Goal: Information Seeking & Learning: Find contact information

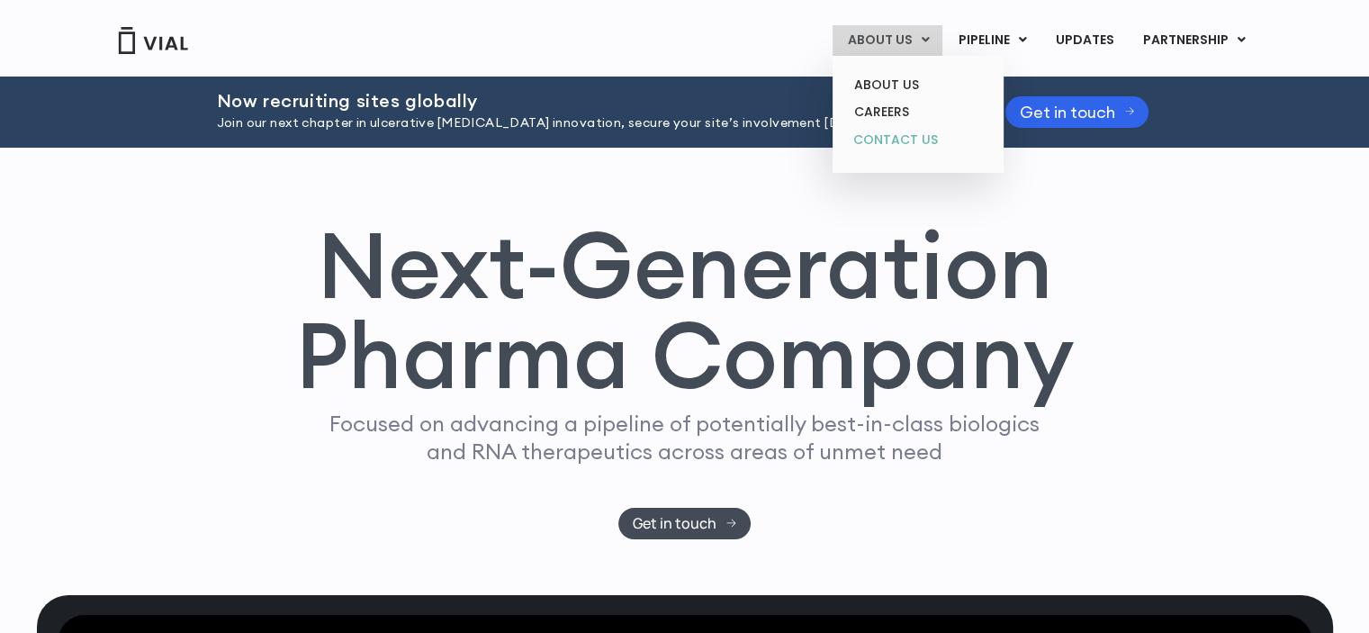
click at [925, 138] on link "CONTACT US" at bounding box center [918, 140] width 158 height 29
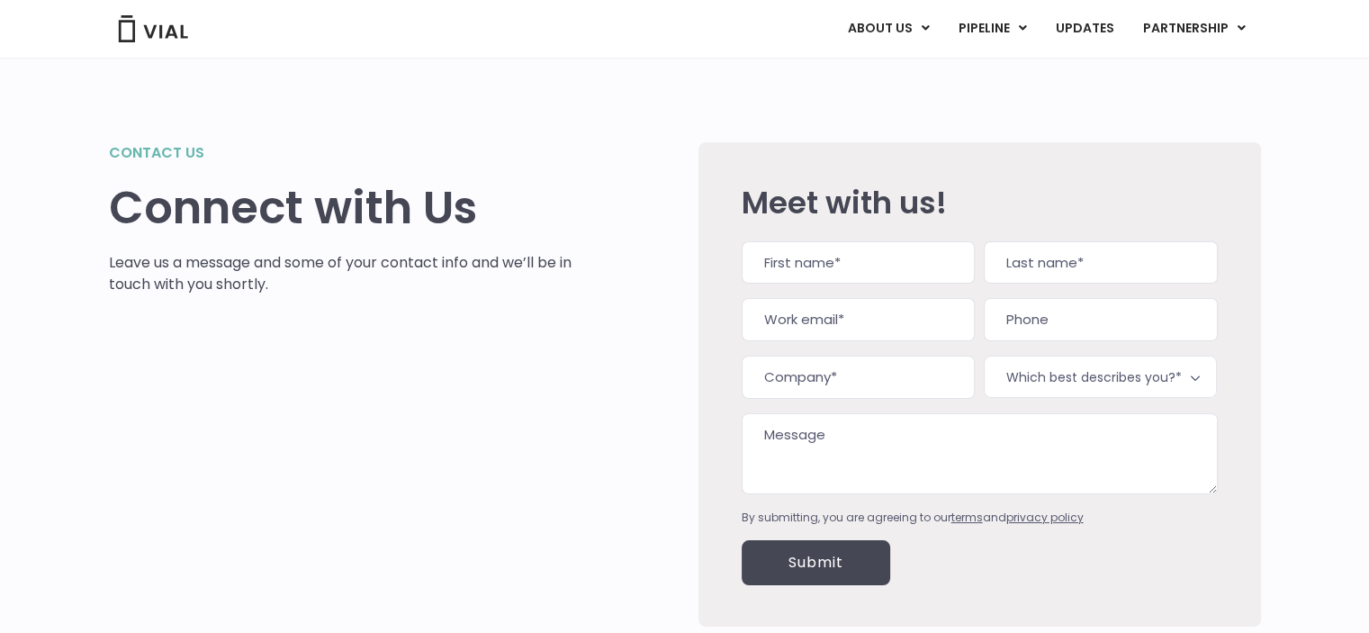
scroll to position [187, 0]
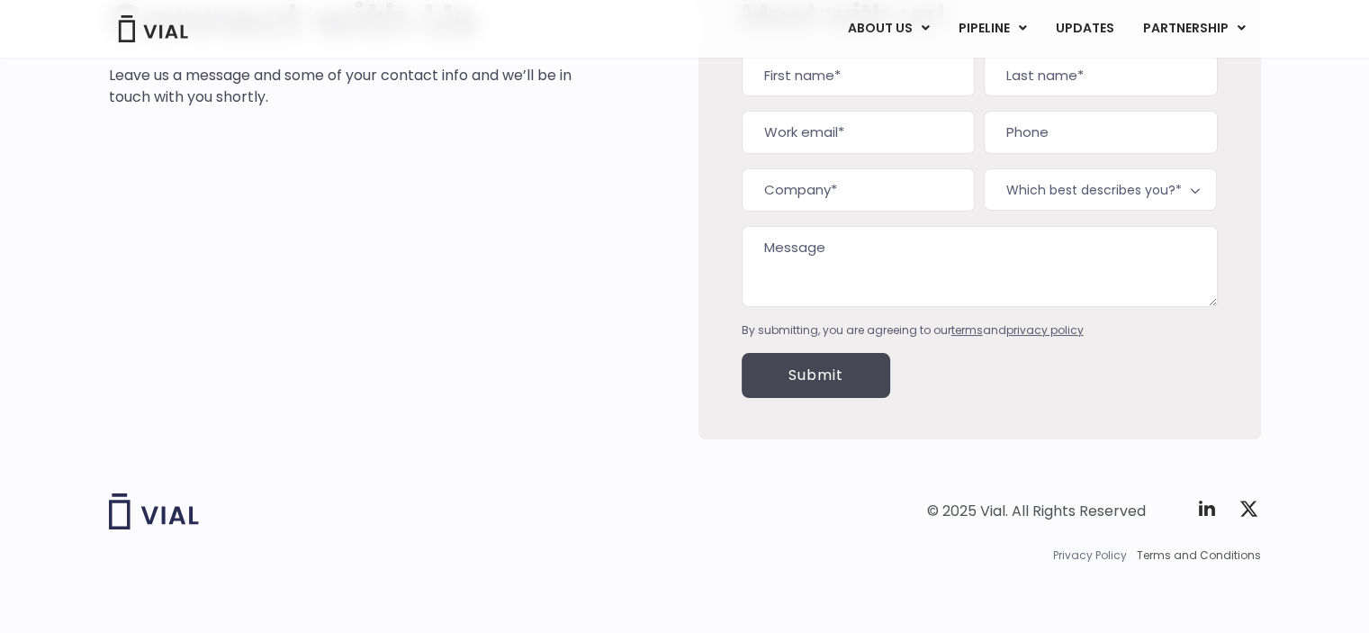
click at [1090, 555] on span "Privacy Policy" at bounding box center [1090, 555] width 74 height 16
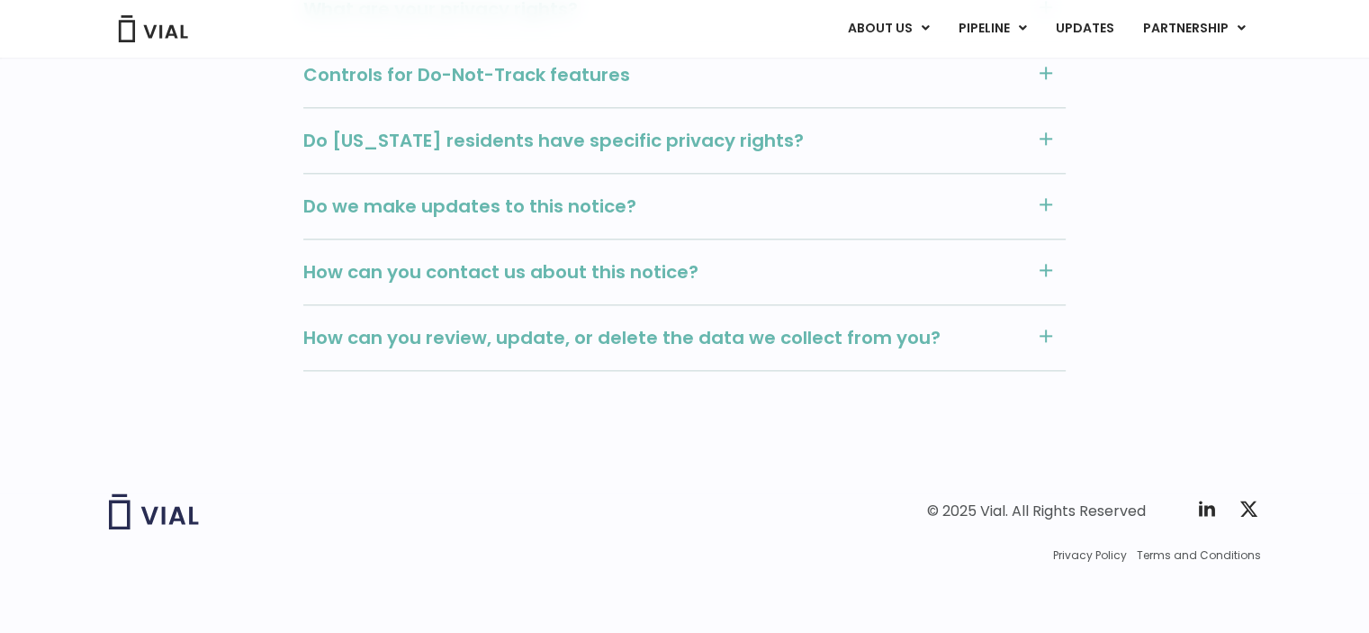
click at [455, 264] on span "How can you contact us about this notice?" at bounding box center [664, 271] width 723 height 23
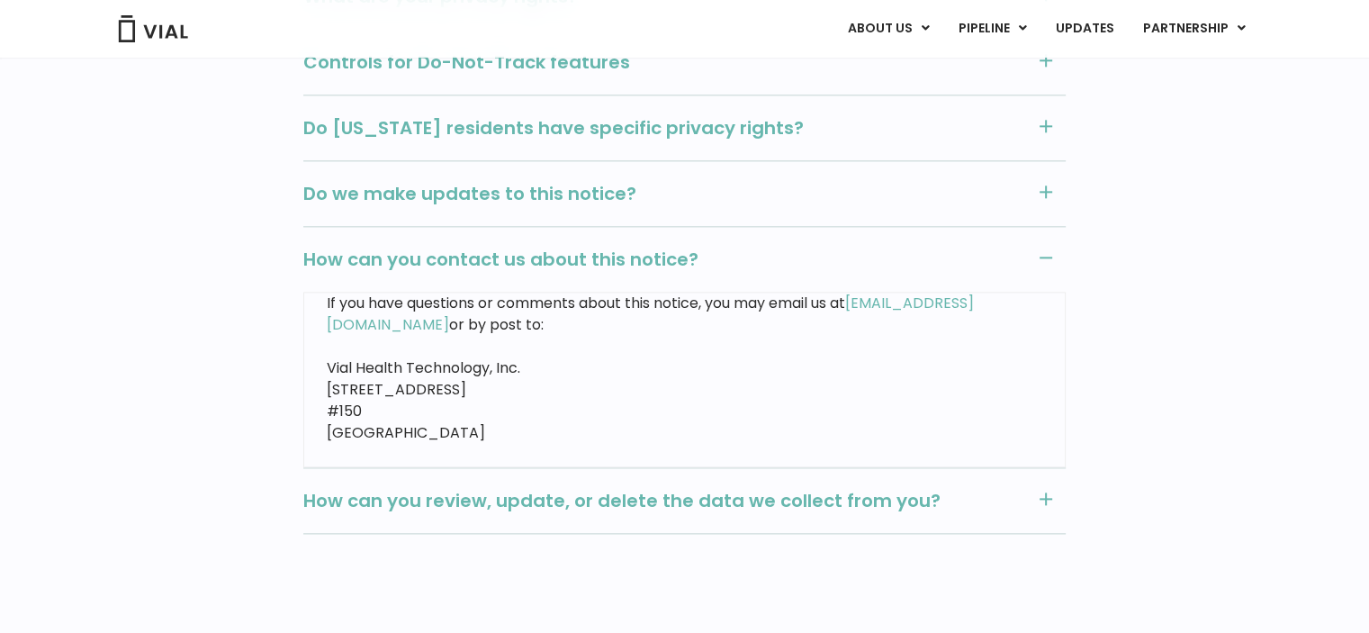
click at [439, 263] on span "How can you contact us about this notice?" at bounding box center [664, 259] width 723 height 23
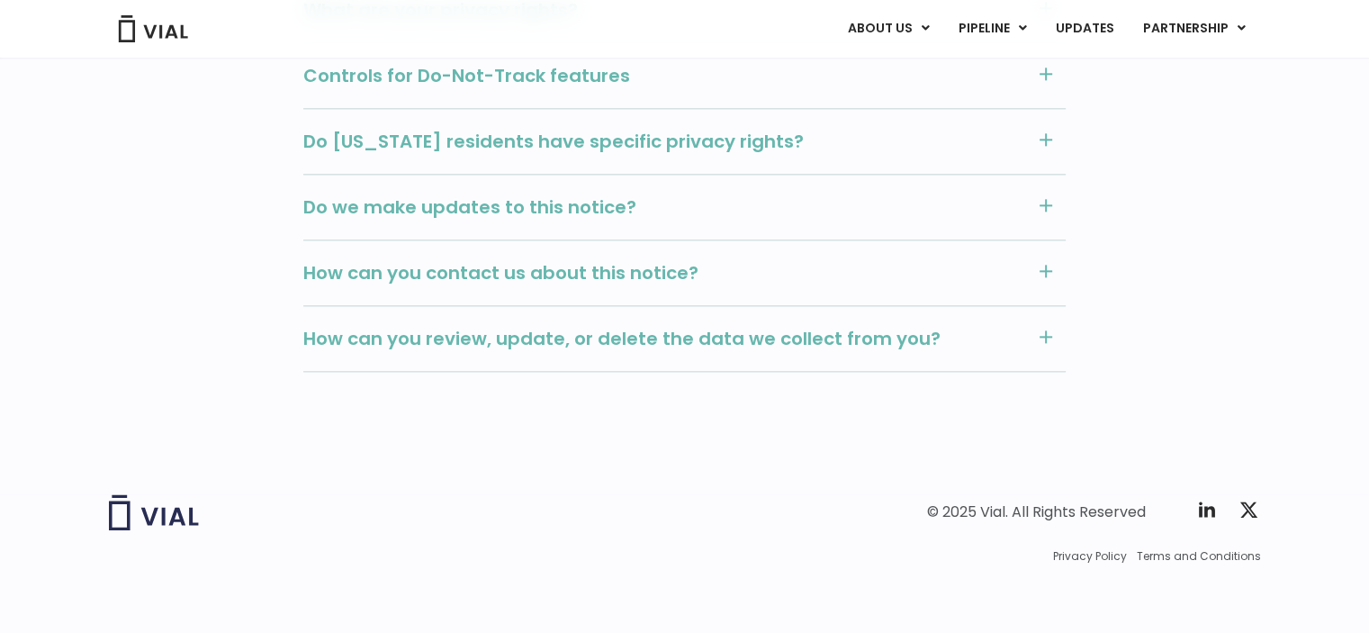
click at [439, 263] on span "How can you contact us about this notice?" at bounding box center [664, 272] width 723 height 23
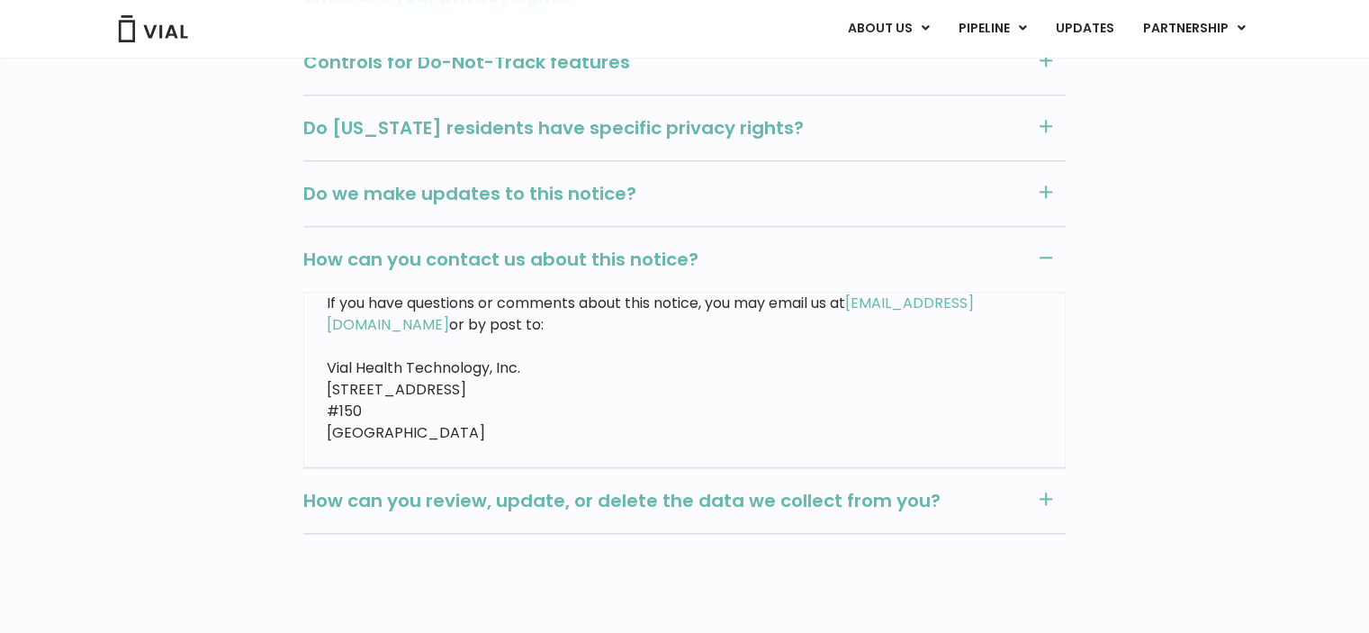
click at [439, 263] on span "How can you contact us about this notice?" at bounding box center [664, 259] width 723 height 23
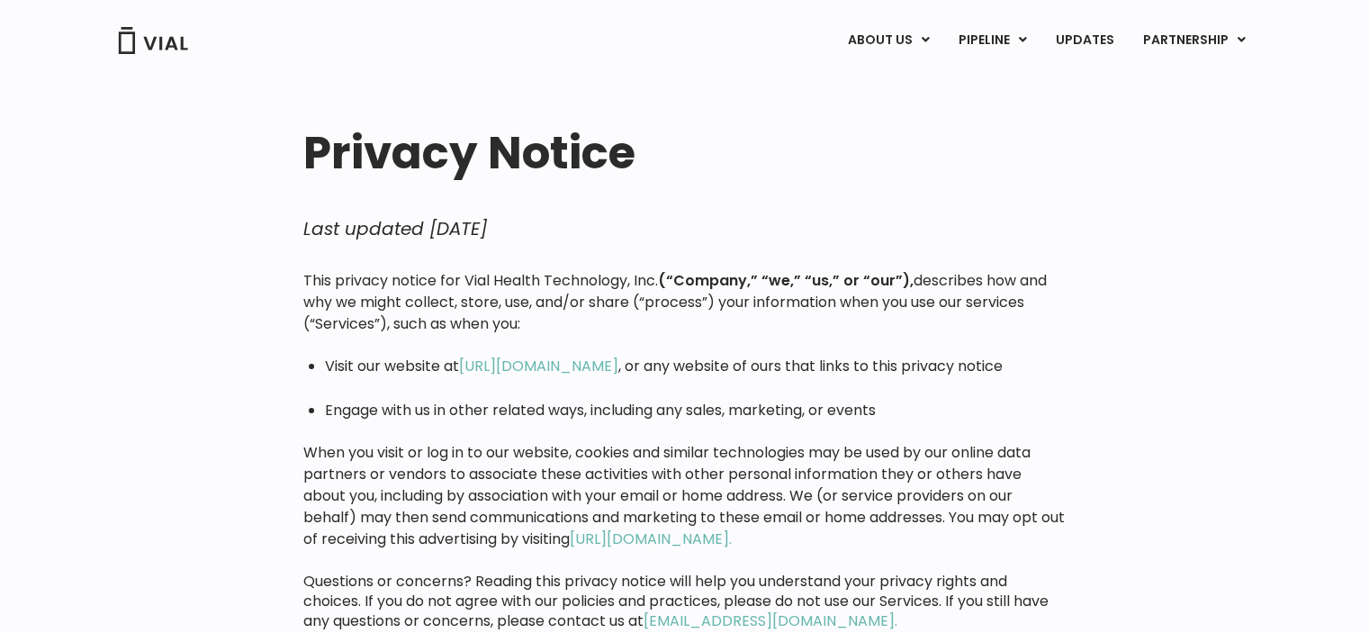
scroll to position [0, 0]
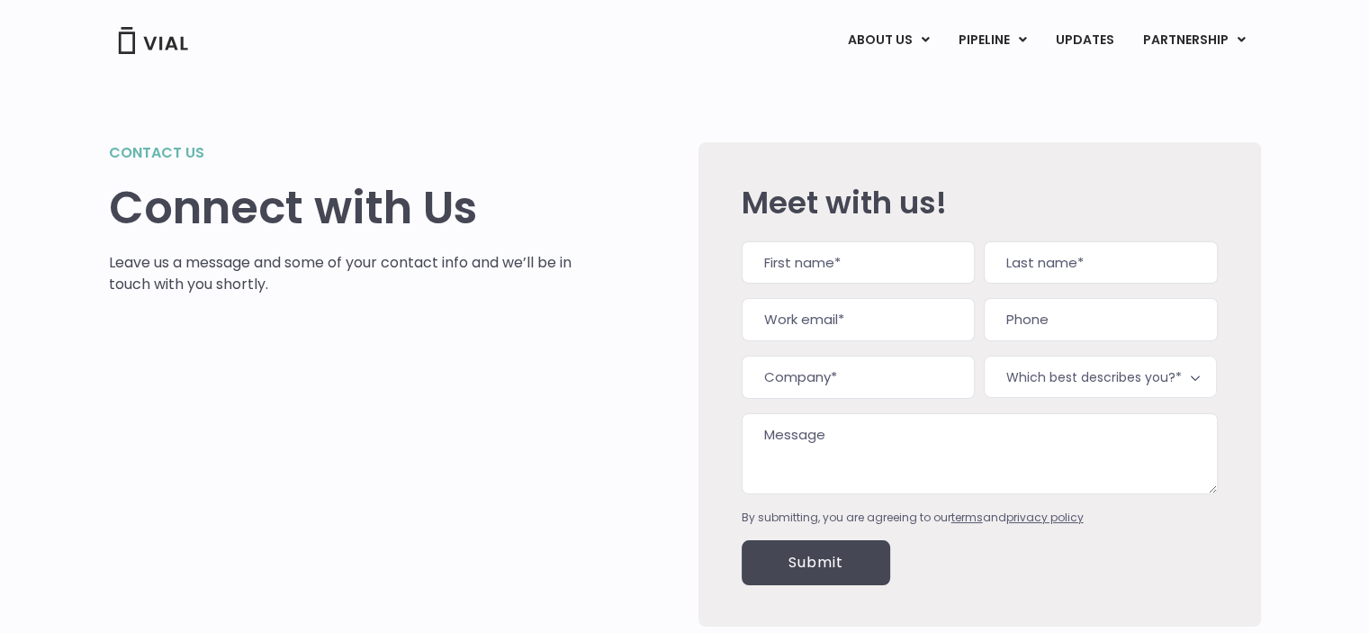
click at [137, 37] on img at bounding box center [153, 40] width 72 height 27
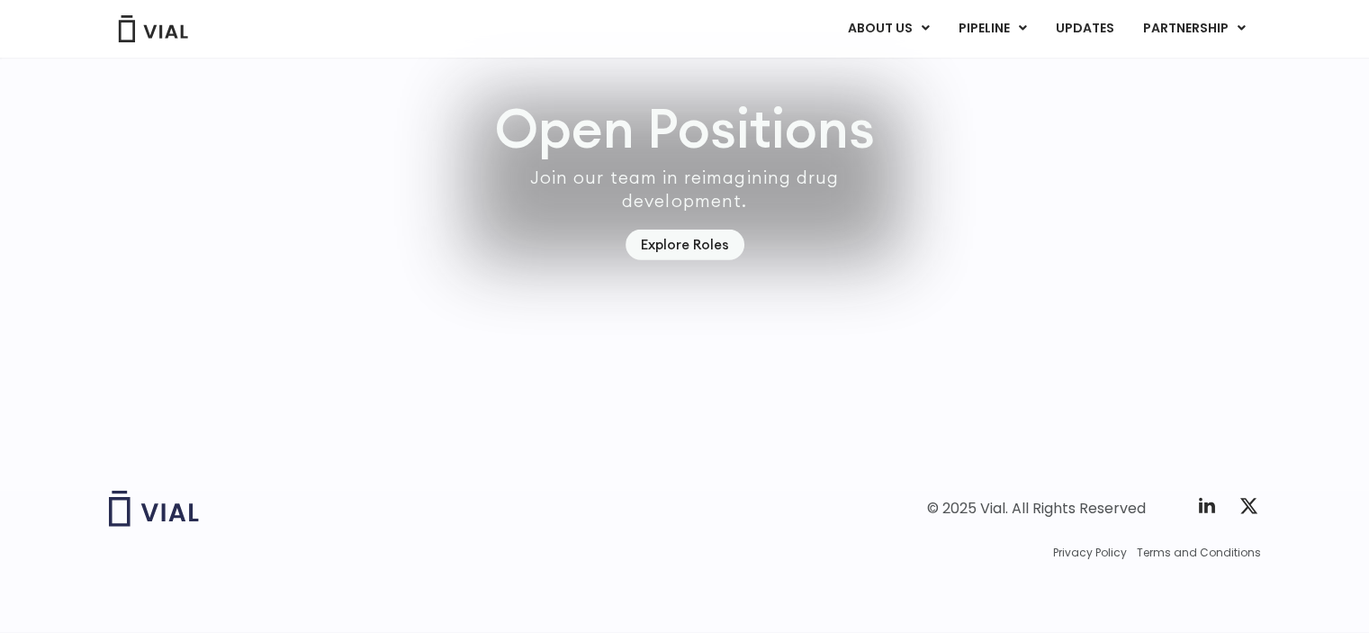
scroll to position [5288, 0]
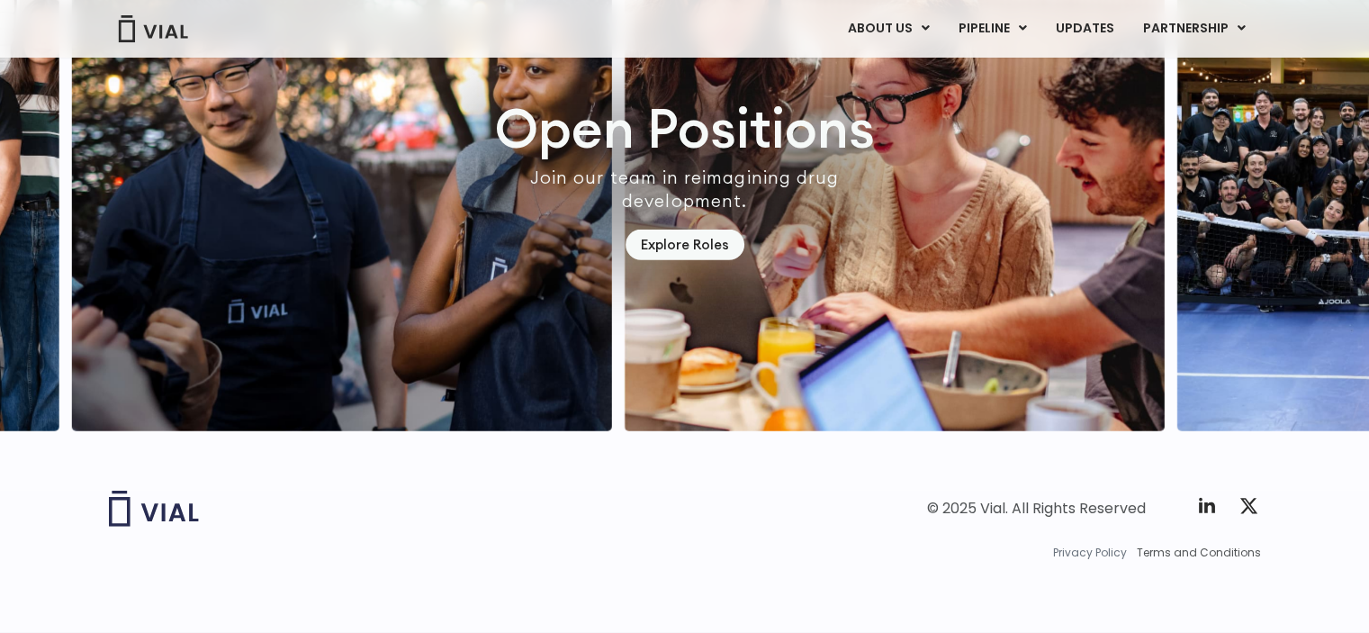
click at [1098, 554] on span "Privacy Policy" at bounding box center [1090, 553] width 74 height 16
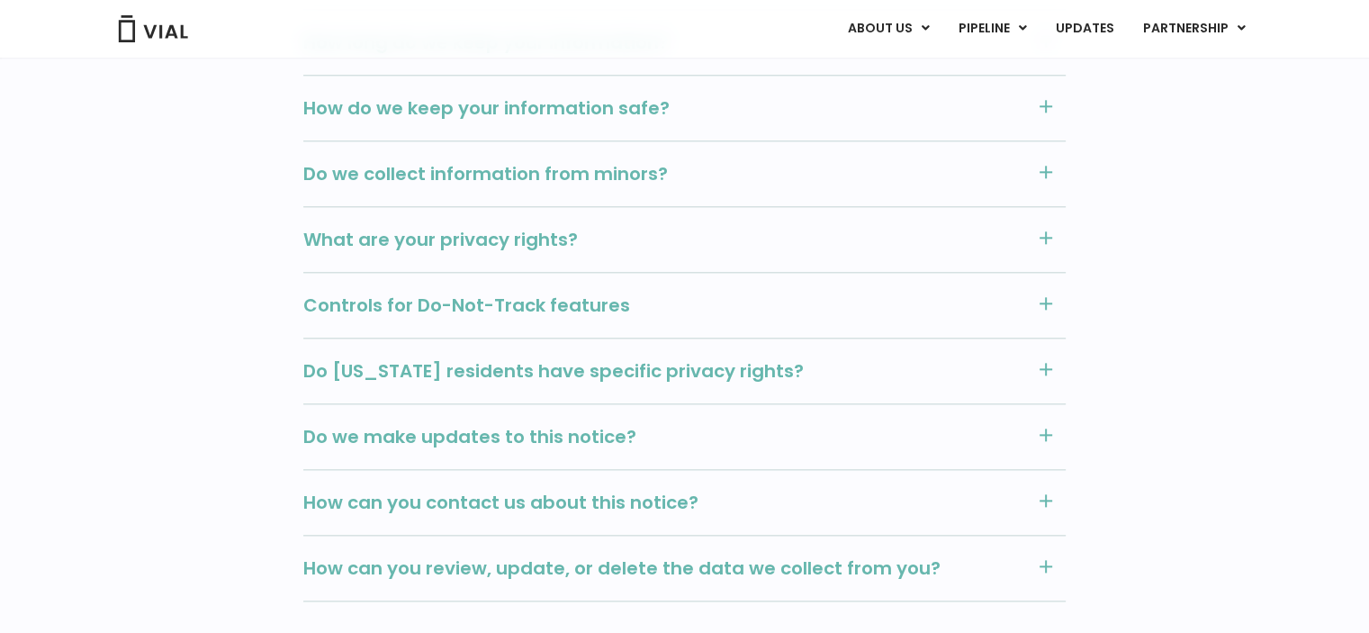
scroll to position [2161, 0]
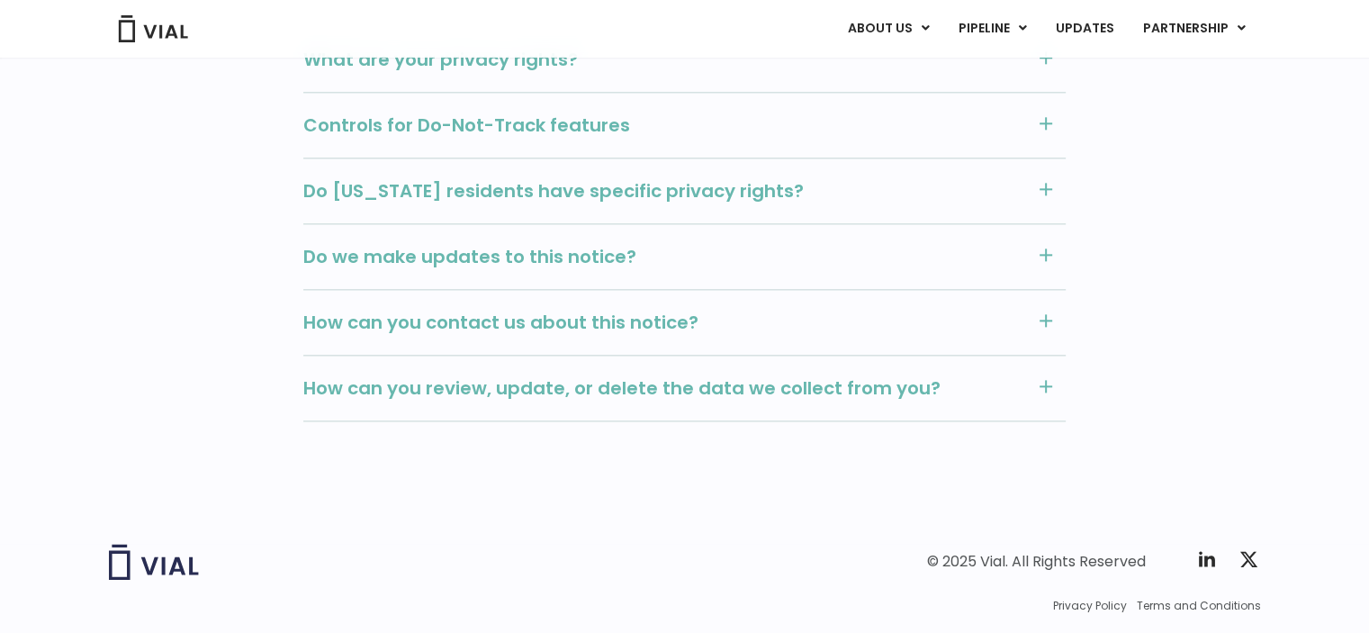
click at [648, 321] on span "How can you contact us about this notice?" at bounding box center [664, 322] width 723 height 23
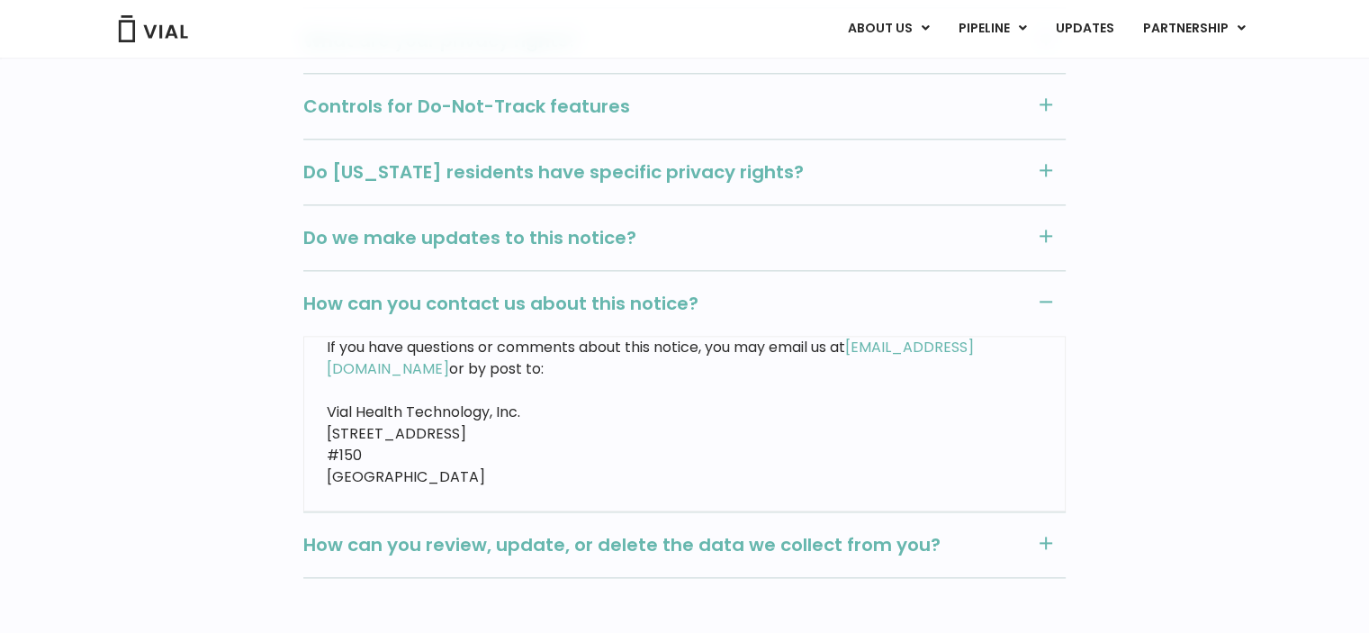
drag, startPoint x: 328, startPoint y: 429, endPoint x: 497, endPoint y: 483, distance: 177.4
click at [497, 483] on p "Vial Health Technology, Inc. 1050 Battery Street #150 San Francisco, CA 94111" at bounding box center [685, 445] width 716 height 86
copy p "1050 Battery Street #150 San Francisco, CA 94111"
click at [166, 23] on img at bounding box center [153, 28] width 72 height 27
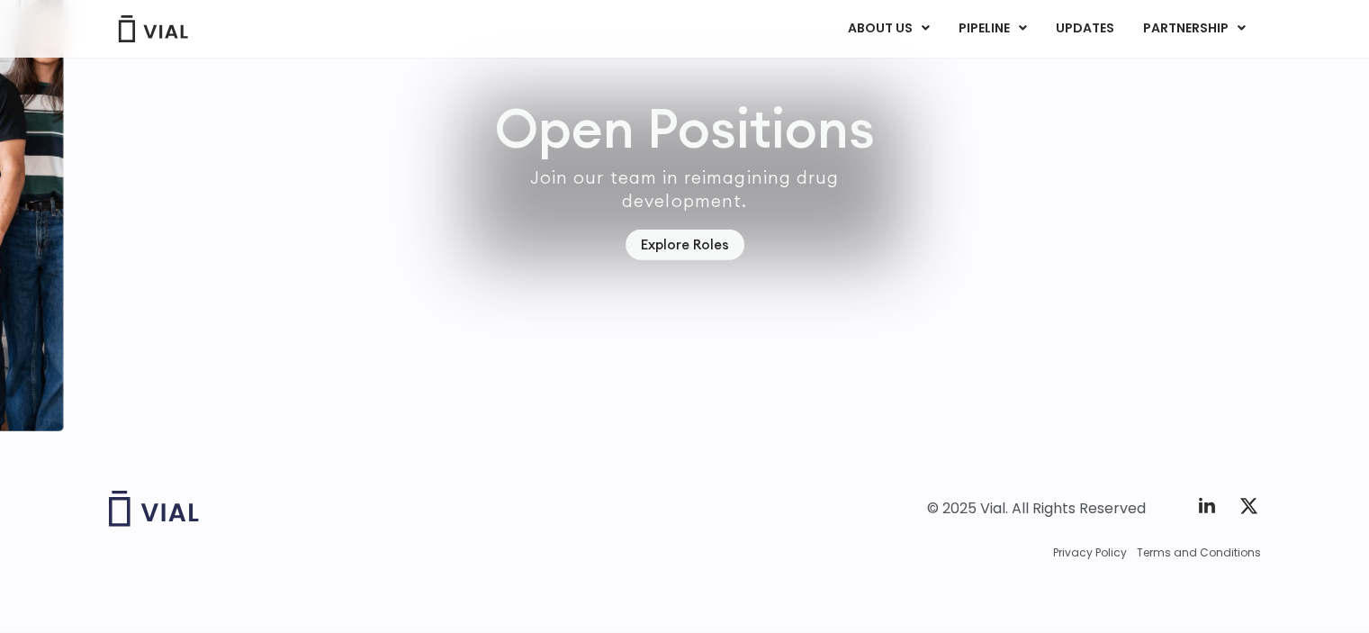
scroll to position [5288, 0]
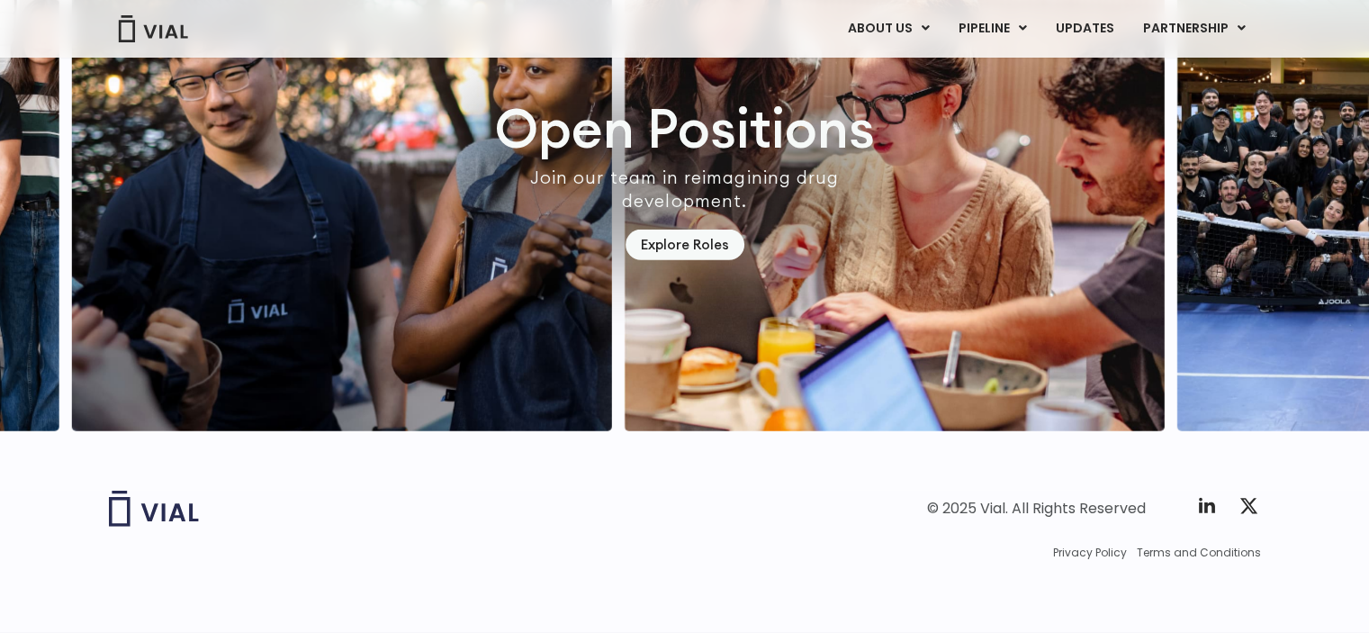
drag, startPoint x: 1210, startPoint y: 518, endPoint x: 1233, endPoint y: 528, distance: 25.8
click at [1233, 528] on div "© 2025 Vial. All Rights Reserved Twitter X Logo Privacy Policy Terms and Condit…" at bounding box center [685, 526] width 1152 height 70
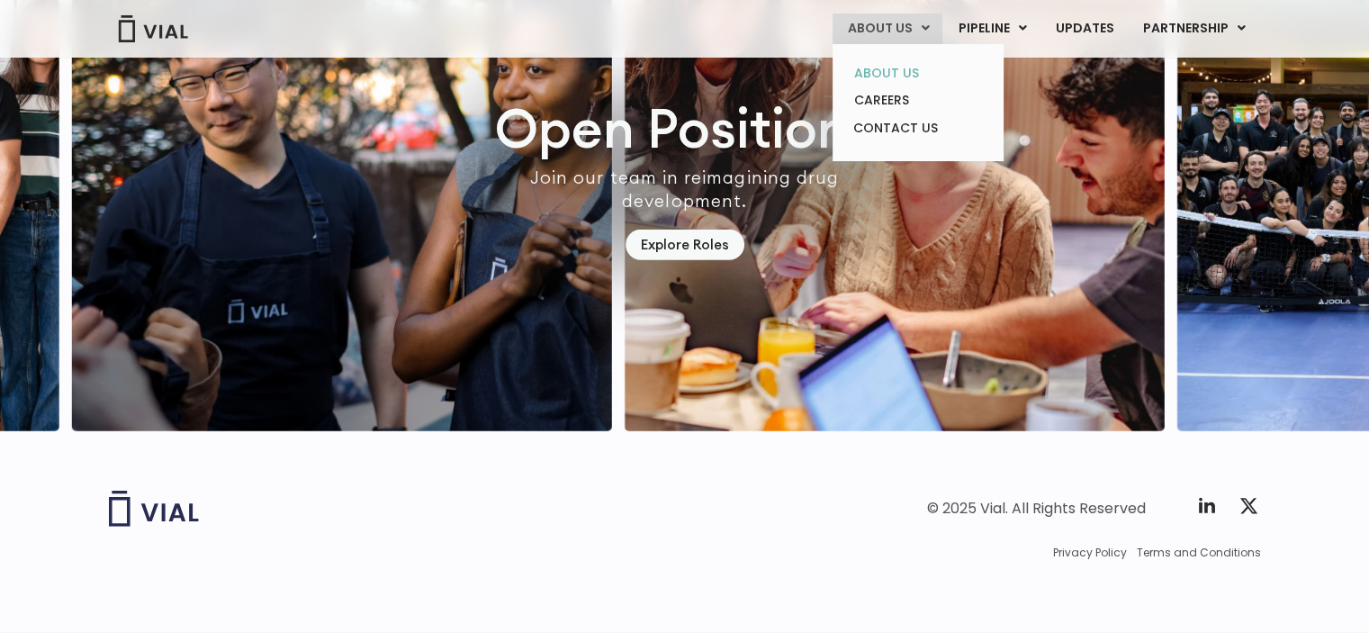
click at [906, 69] on link "ABOUT US" at bounding box center [918, 73] width 158 height 28
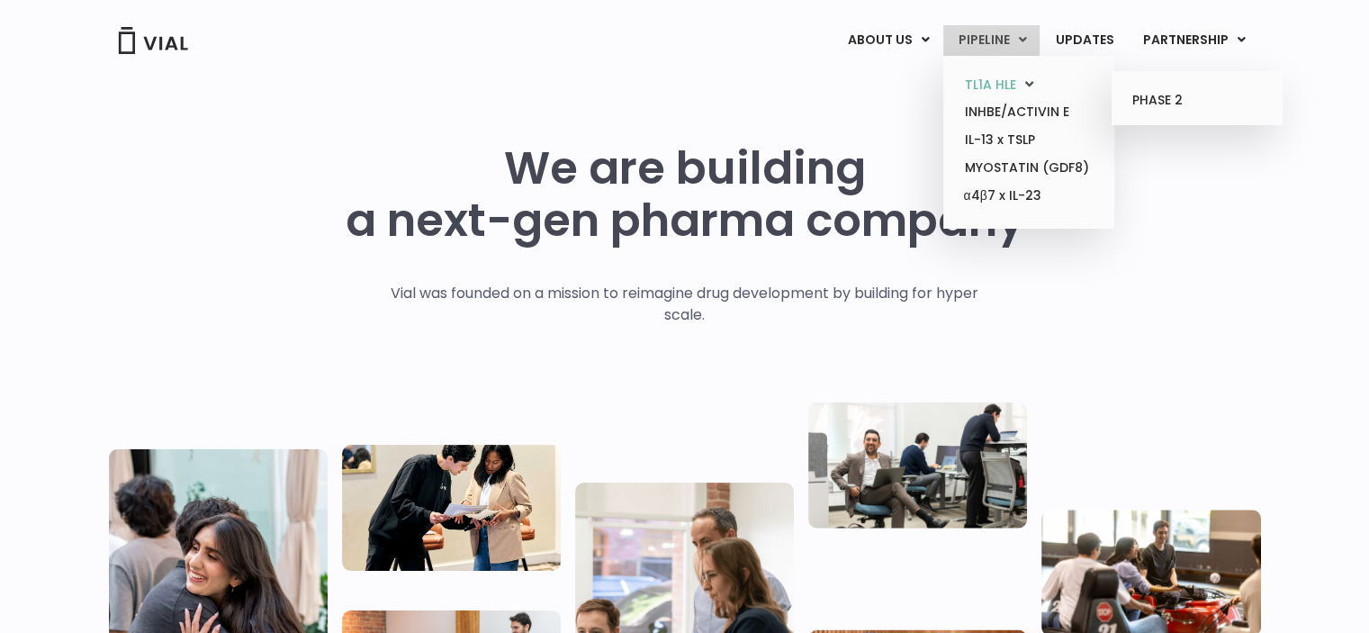
click at [1005, 85] on link "TL1A HLE" at bounding box center [1029, 85] width 158 height 28
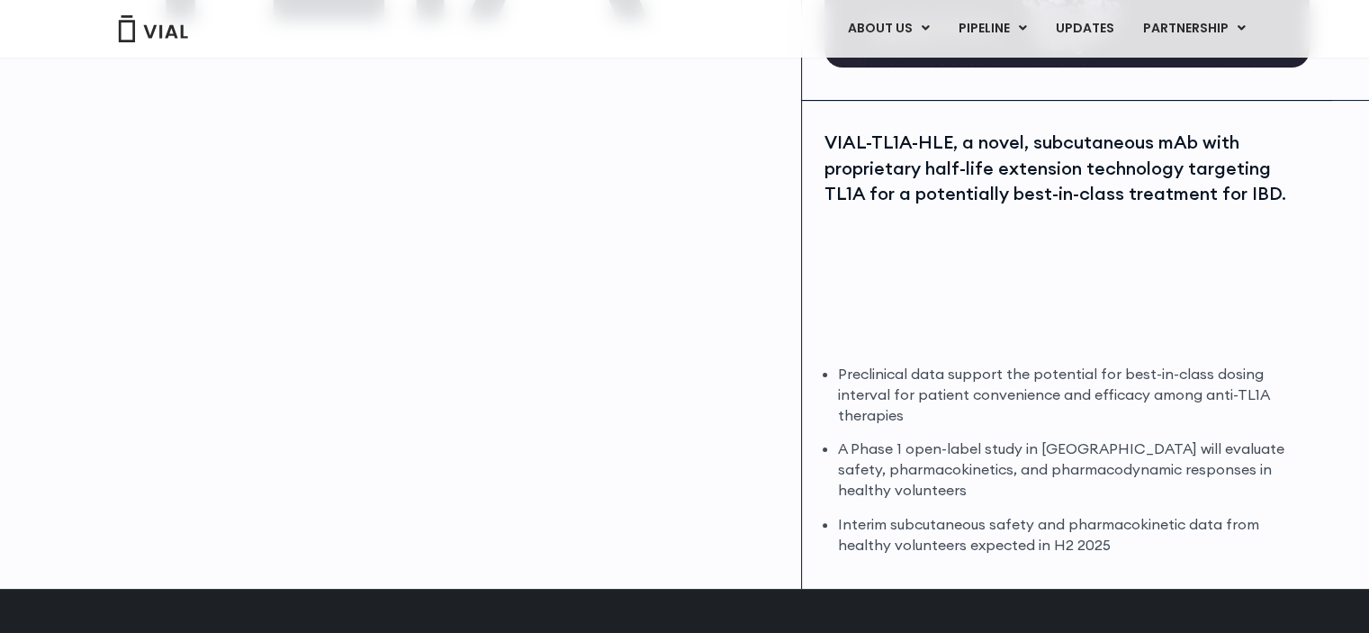
scroll to position [90, 0]
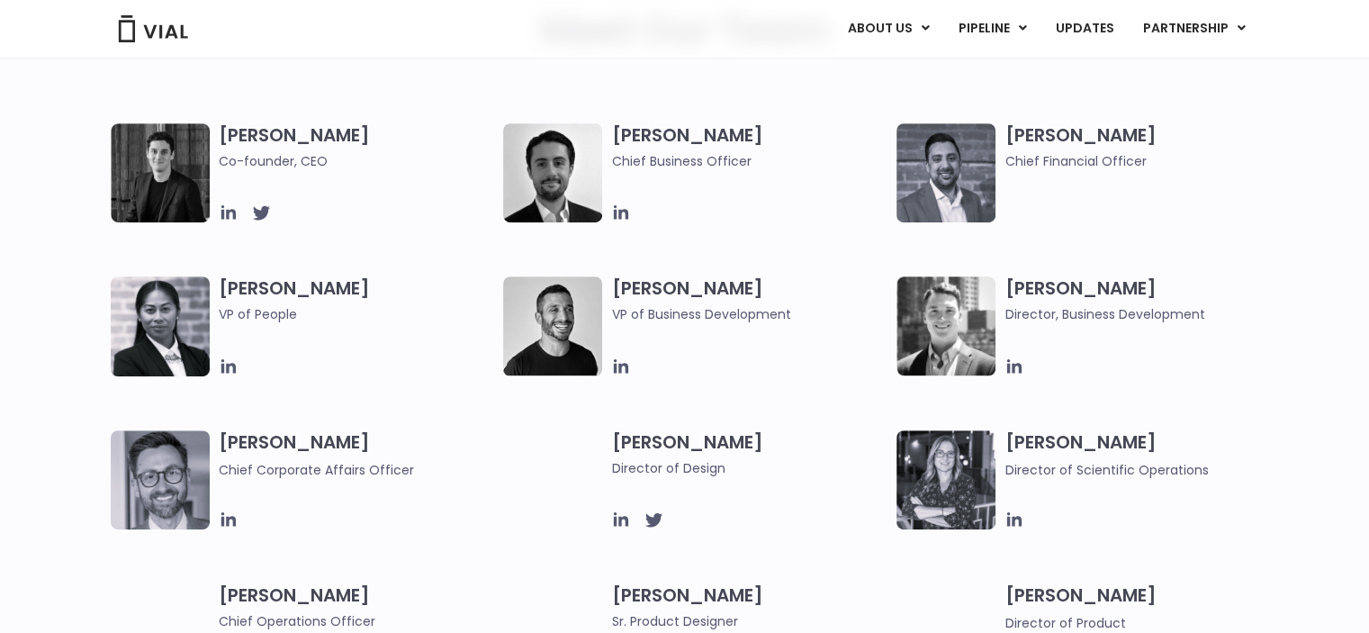
scroll to position [900, 0]
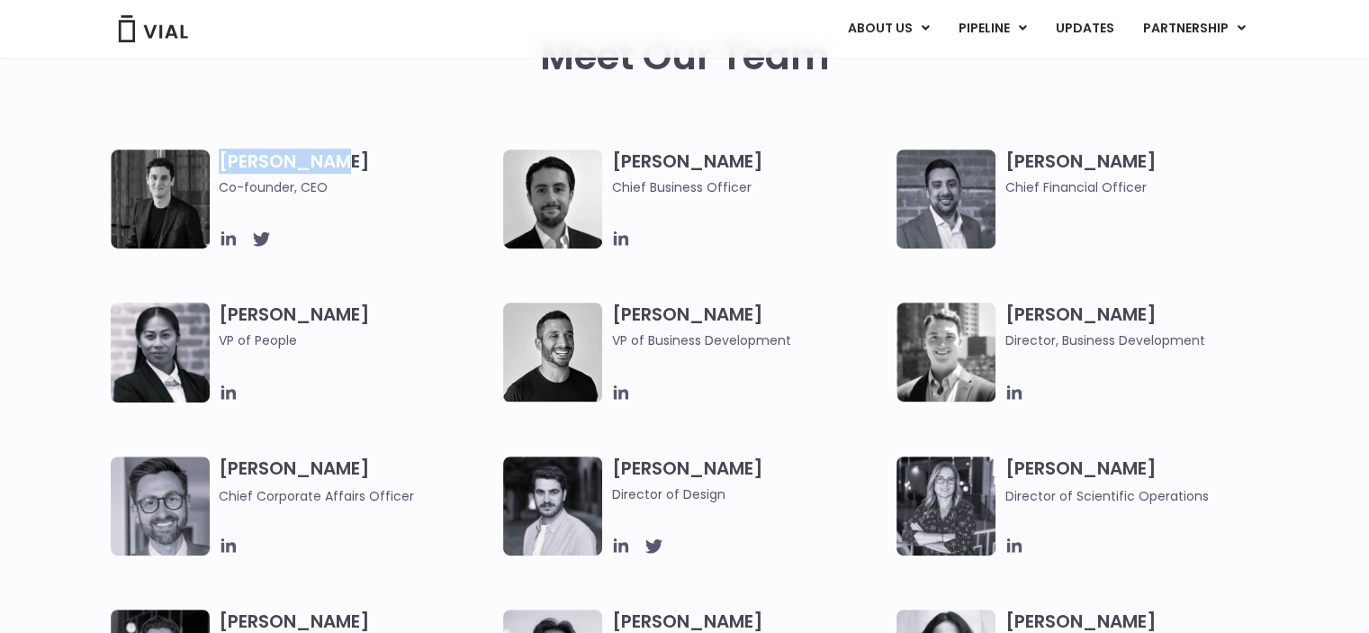
drag, startPoint x: 356, startPoint y: 167, endPoint x: 220, endPoint y: 165, distance: 136.8
click at [220, 165] on h3 "Simon Burns Co-founder, CEO" at bounding box center [357, 173] width 276 height 48
copy h3 "Simon Burns"
drag, startPoint x: 726, startPoint y: 162, endPoint x: 615, endPoint y: 161, distance: 110.7
click at [615, 161] on h3 "Max James Chief Business Officer" at bounding box center [749, 173] width 276 height 48
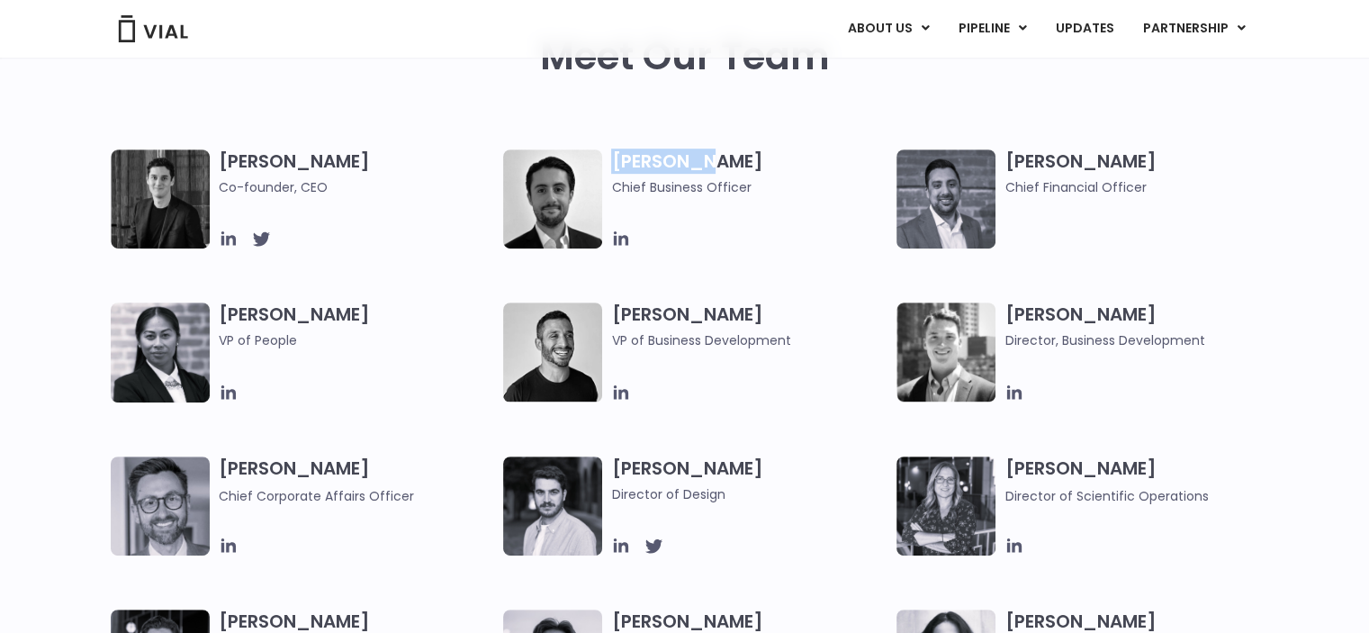
copy h3 "Max James"
drag, startPoint x: 609, startPoint y: 179, endPoint x: 749, endPoint y: 185, distance: 140.6
click at [749, 185] on div "Max James Chief Business Officer" at bounding box center [699, 198] width 393 height 99
copy span "Chief Business Officer"
drag, startPoint x: 1138, startPoint y: 161, endPoint x: 1001, endPoint y: 158, distance: 136.9
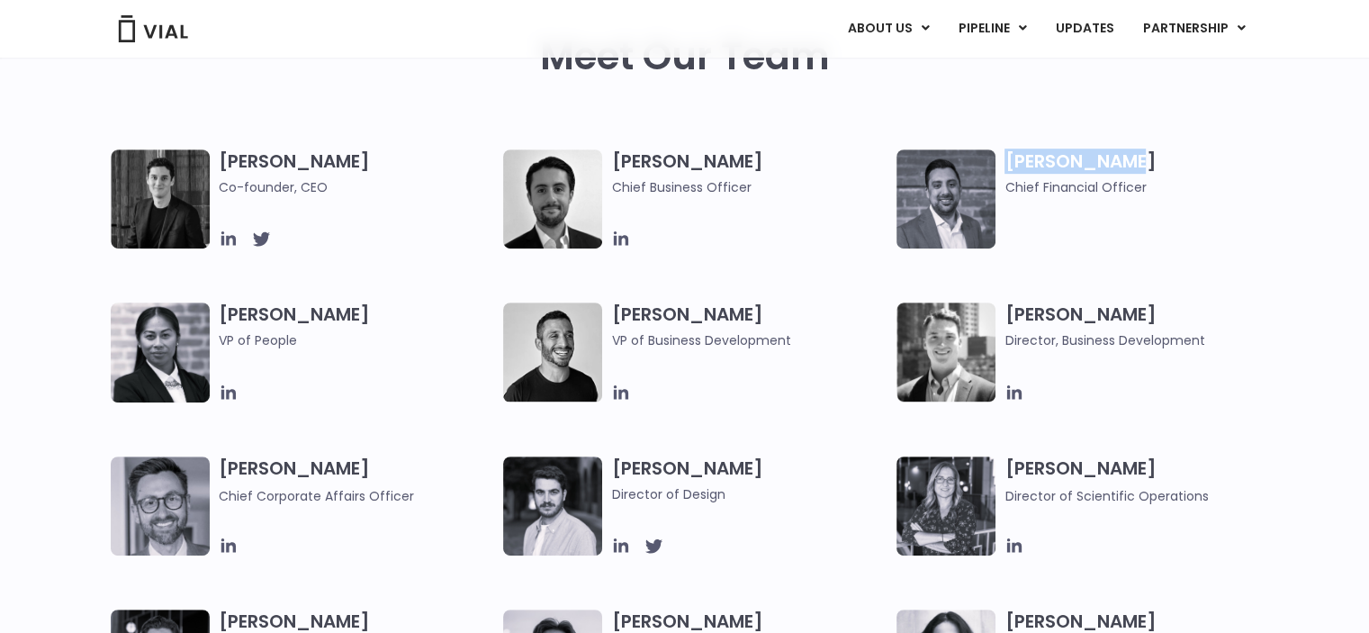
click at [1001, 158] on div "Samir Meghji Chief Financial Officer" at bounding box center [1093, 198] width 393 height 99
copy h3 "Samir Meghji"
click at [297, 368] on span at bounding box center [357, 366] width 276 height 22
drag, startPoint x: 325, startPoint y: 312, endPoint x: 220, endPoint y: 309, distance: 105.4
click at [220, 309] on h3 "Catie Neel VP of People" at bounding box center [357, 339] width 276 height 74
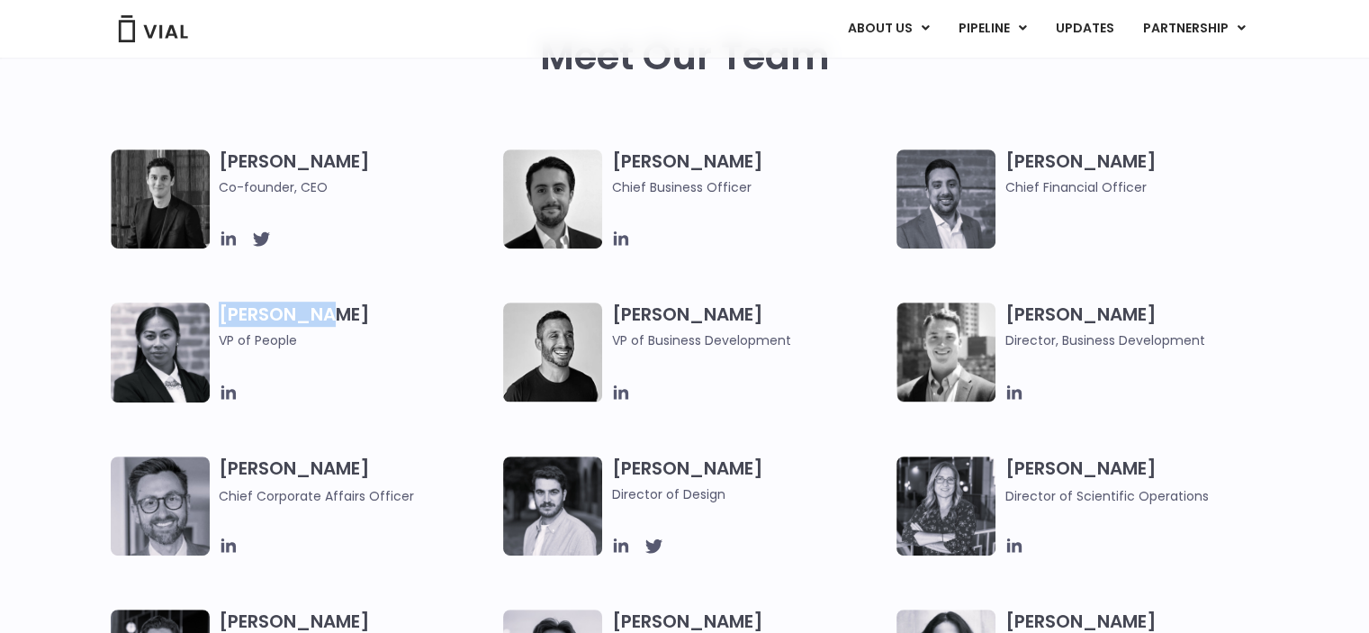
copy h3 "Catie Neel"
drag, startPoint x: 296, startPoint y: 342, endPoint x: 216, endPoint y: 341, distance: 80.1
click at [216, 341] on div "Catie Neel VP of People" at bounding box center [307, 352] width 393 height 100
copy span "VP of People"
drag, startPoint x: 753, startPoint y: 317, endPoint x: 607, endPoint y: 323, distance: 146.0
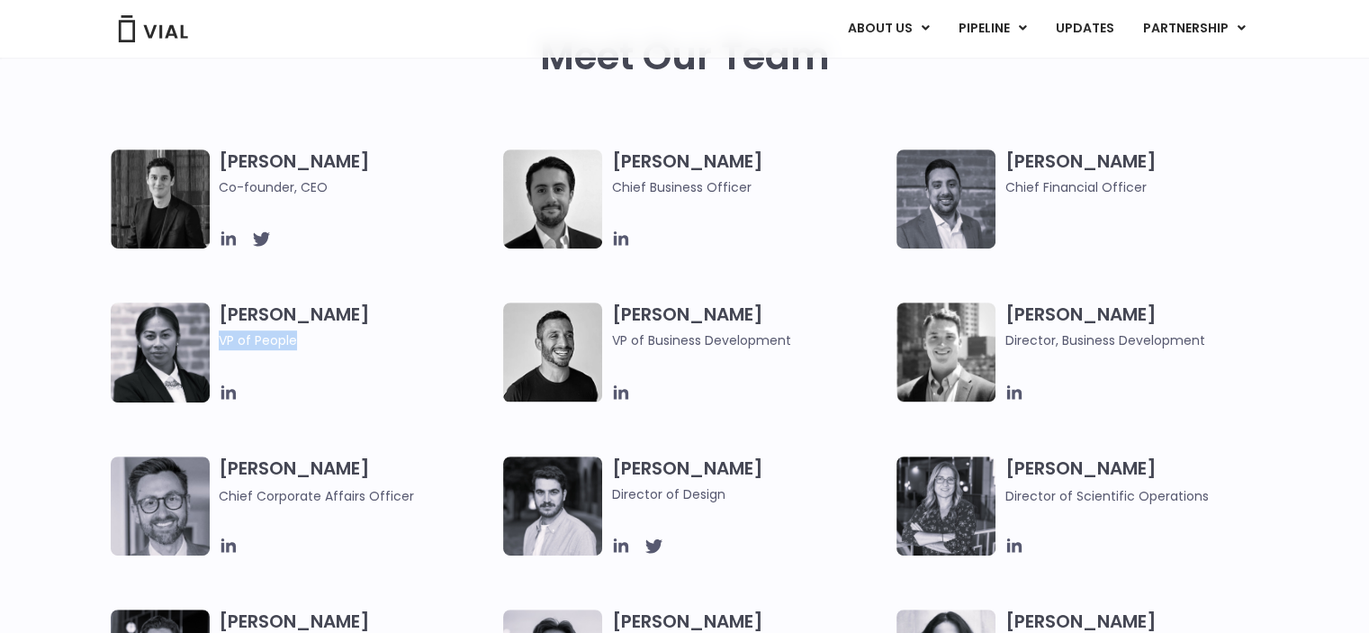
click at [607, 323] on div "Carlos Naranjo VP of Business Development" at bounding box center [699, 352] width 393 height 100
copy h3 "Carlos Naranjo"
drag, startPoint x: 771, startPoint y: 341, endPoint x: 612, endPoint y: 341, distance: 158.4
click at [612, 341] on span "VP of Business Development" at bounding box center [749, 340] width 276 height 20
copy span "VP of Business Development"
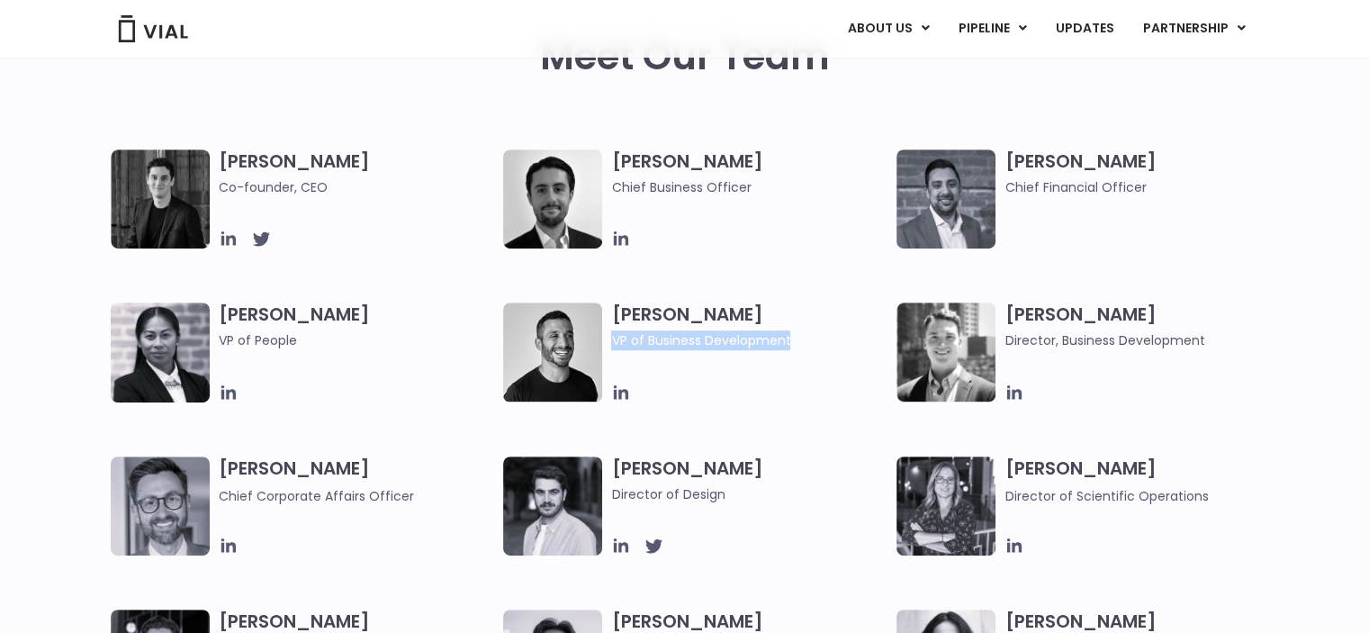
drag, startPoint x: 1179, startPoint y: 311, endPoint x: 1002, endPoint y: 311, distance: 177.3
click at [1002, 311] on div "John Sheperdson Director, Business Development" at bounding box center [1093, 352] width 393 height 100
copy h3 "John Sheperdson"
drag, startPoint x: 1005, startPoint y: 336, endPoint x: 1209, endPoint y: 337, distance: 204.4
click at [1209, 337] on span "Director, Business Development" at bounding box center [1143, 340] width 276 height 20
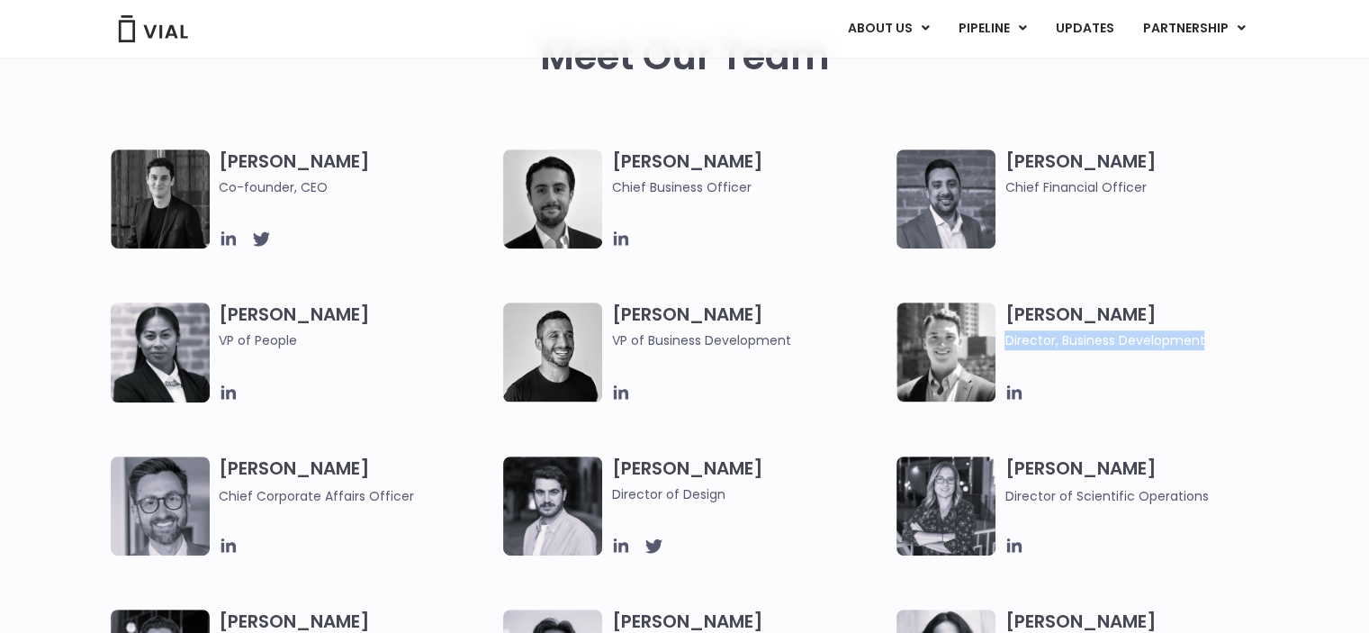
copy span "Director, Business Development"
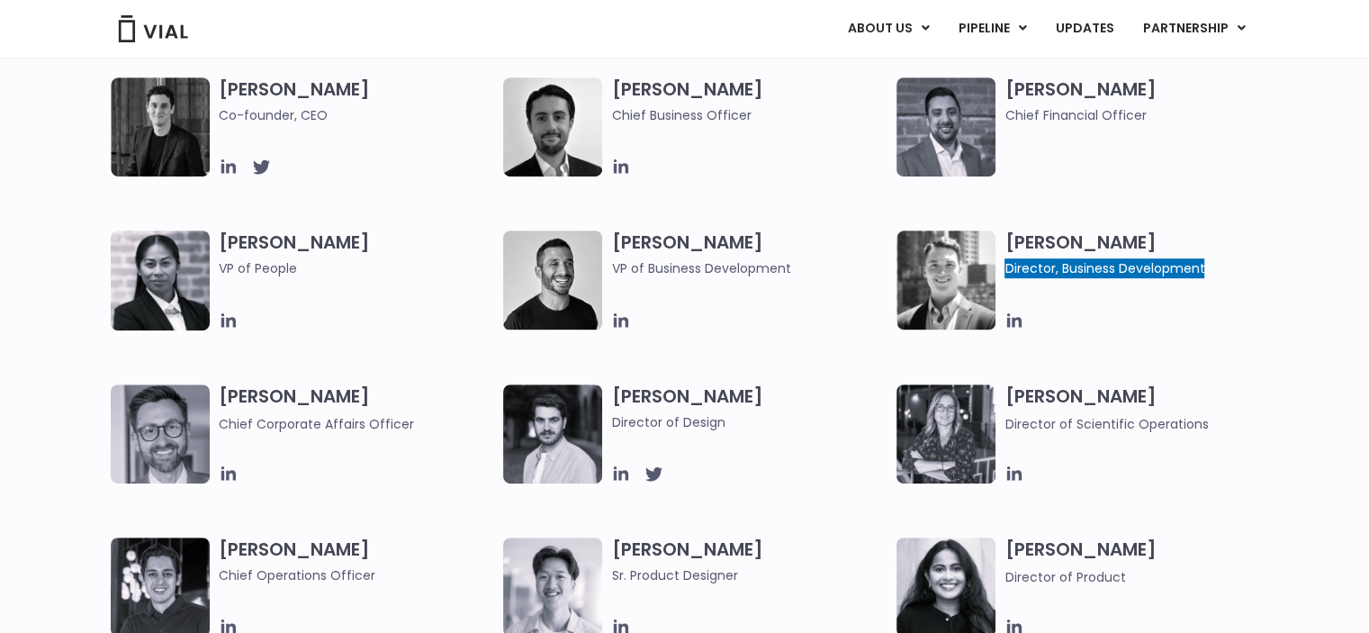
scroll to position [1080, 0]
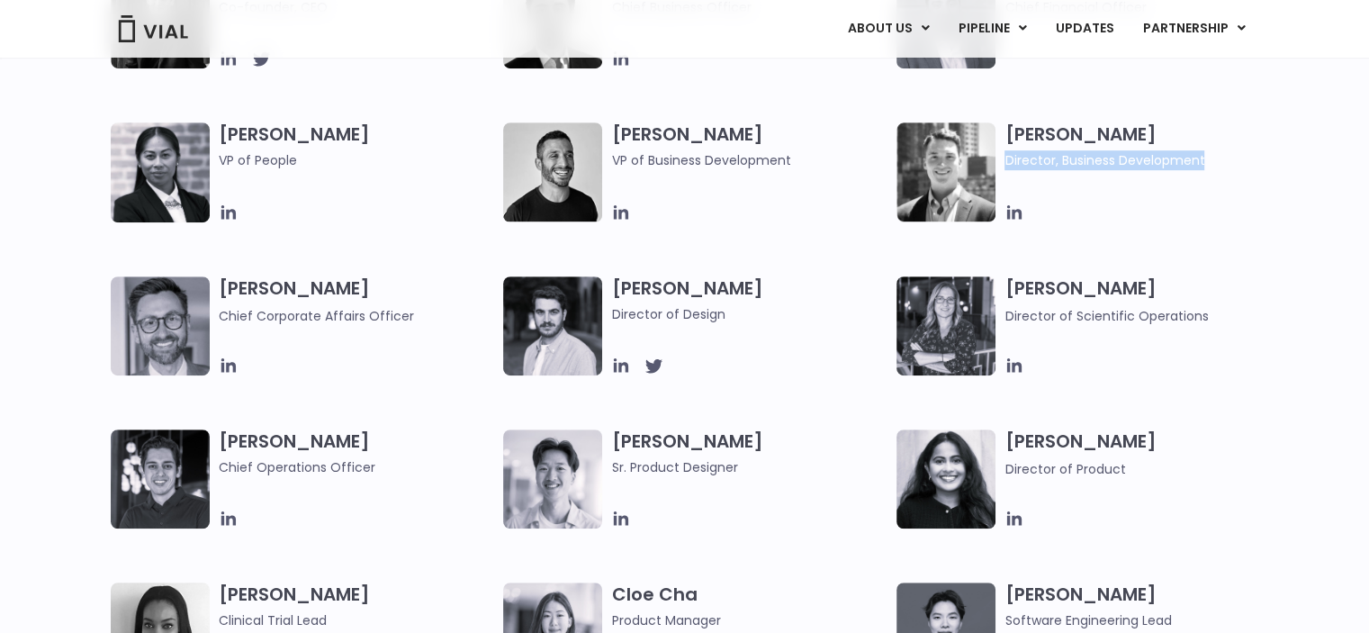
drag, startPoint x: 405, startPoint y: 287, endPoint x: 217, endPoint y: 278, distance: 188.4
click at [217, 278] on div "Paolo Mastrangelo Chief Corporate Affairs Officer" at bounding box center [307, 325] width 393 height 99
drag, startPoint x: 406, startPoint y: 323, endPoint x: 222, endPoint y: 327, distance: 183.7
click at [222, 327] on div "Paolo Mastrangelo Chief Corporate Affairs Officer" at bounding box center [361, 325] width 285 height 99
drag, startPoint x: 754, startPoint y: 287, endPoint x: 608, endPoint y: 293, distance: 146.9
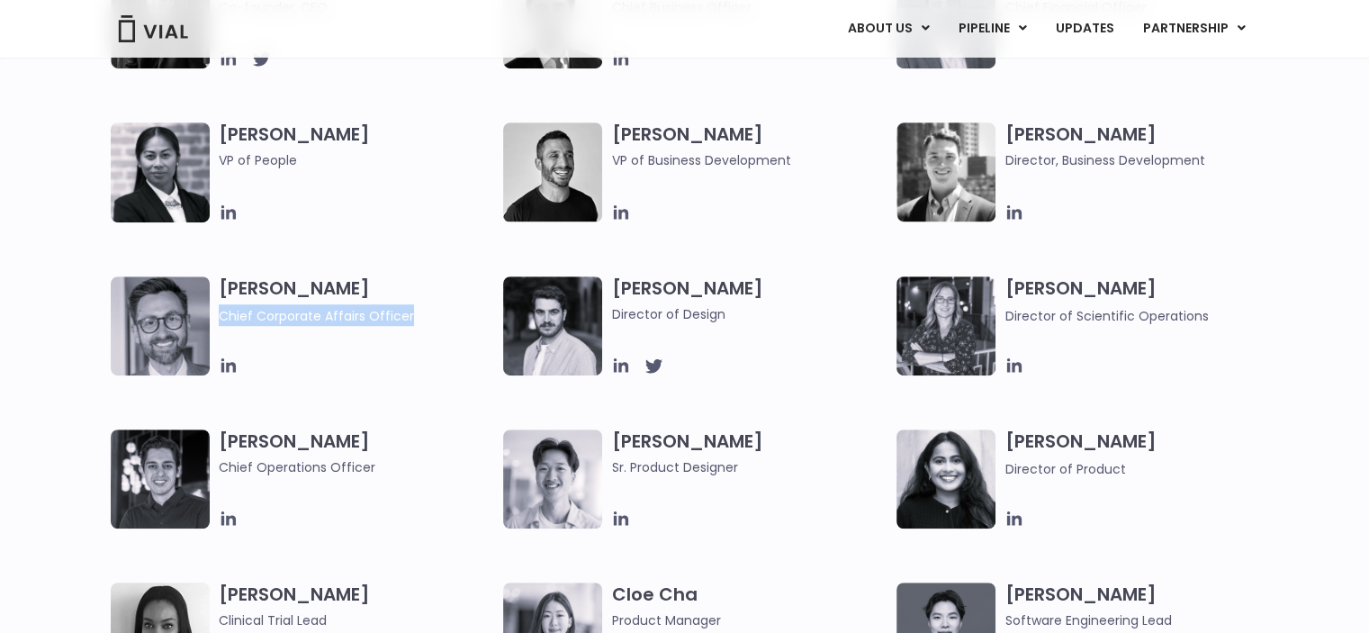
click at [608, 293] on div "Albert Kokoshi Director of Design" at bounding box center [699, 325] width 393 height 99
drag, startPoint x: 737, startPoint y: 315, endPoint x: 612, endPoint y: 312, distance: 125.2
click at [612, 312] on span "Director of Design" at bounding box center [749, 314] width 276 height 20
drag, startPoint x: 1129, startPoint y: 279, endPoint x: 1026, endPoint y: 286, distance: 102.9
click at [1008, 280] on h3 "Sarah Wise Director of Scientific Operations" at bounding box center [1143, 301] width 276 height 50
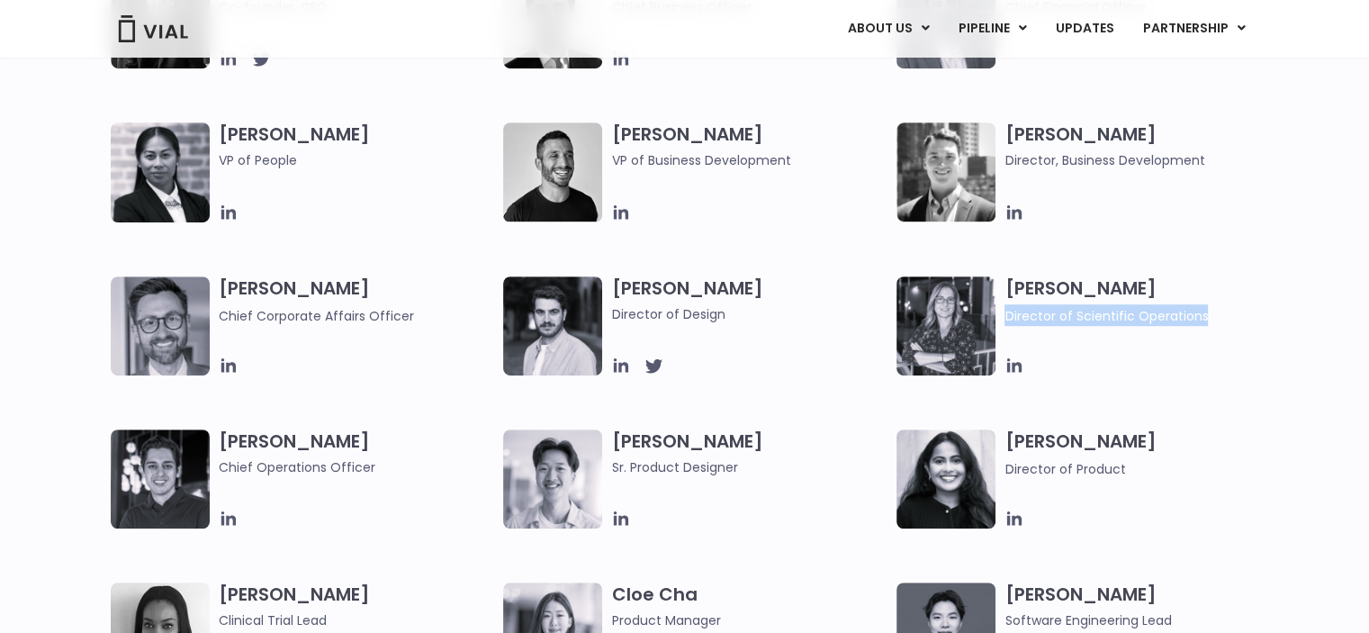
drag, startPoint x: 1136, startPoint y: 313, endPoint x: 1008, endPoint y: 313, distance: 127.8
click at [1008, 313] on span "Director of Scientific Operations" at bounding box center [1143, 315] width 276 height 22
drag, startPoint x: 356, startPoint y: 443, endPoint x: 221, endPoint y: 450, distance: 135.2
click at [221, 450] on h3 "Joshua Pascoe Chief Operations Officer" at bounding box center [357, 453] width 276 height 48
drag, startPoint x: 370, startPoint y: 471, endPoint x: 220, endPoint y: 471, distance: 150.3
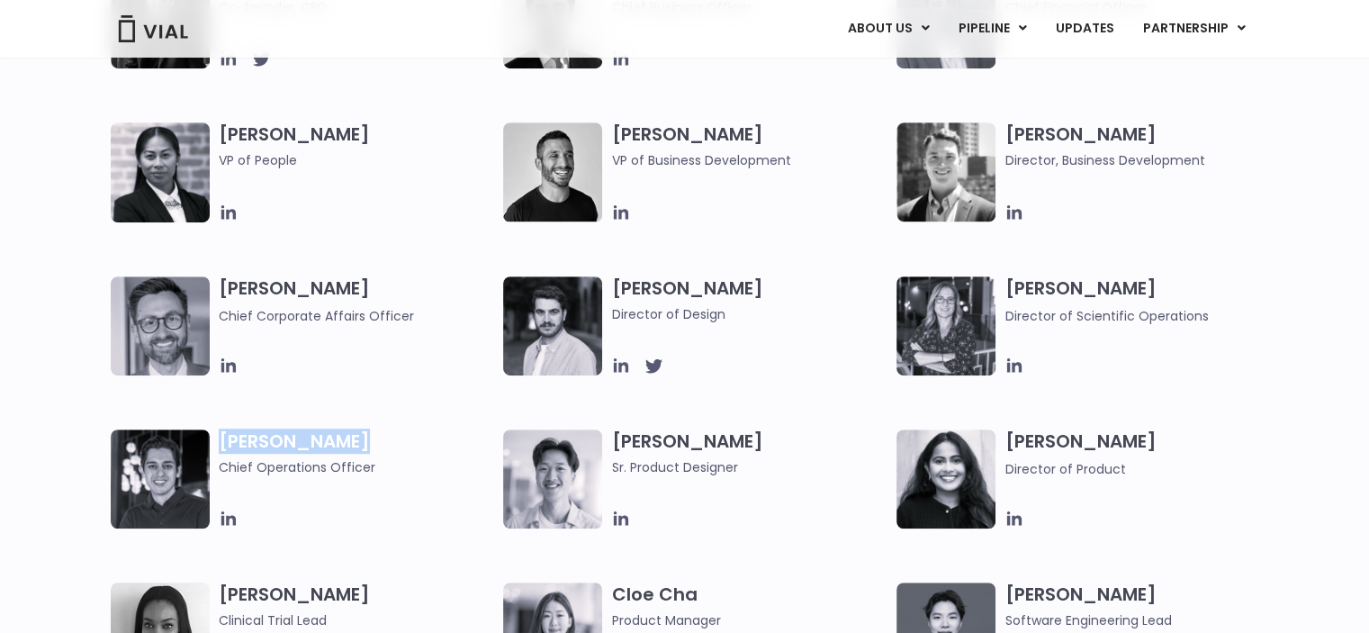
click at [220, 471] on span "Chief Operations Officer" at bounding box center [357, 467] width 276 height 20
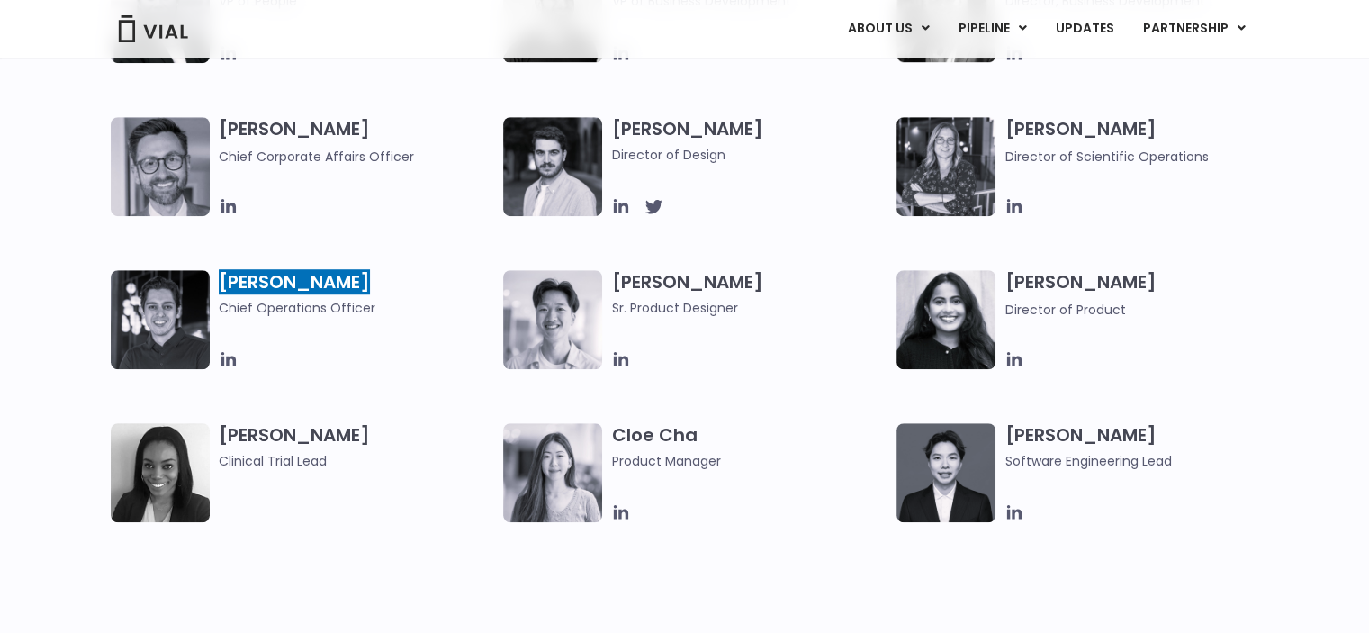
scroll to position [1260, 0]
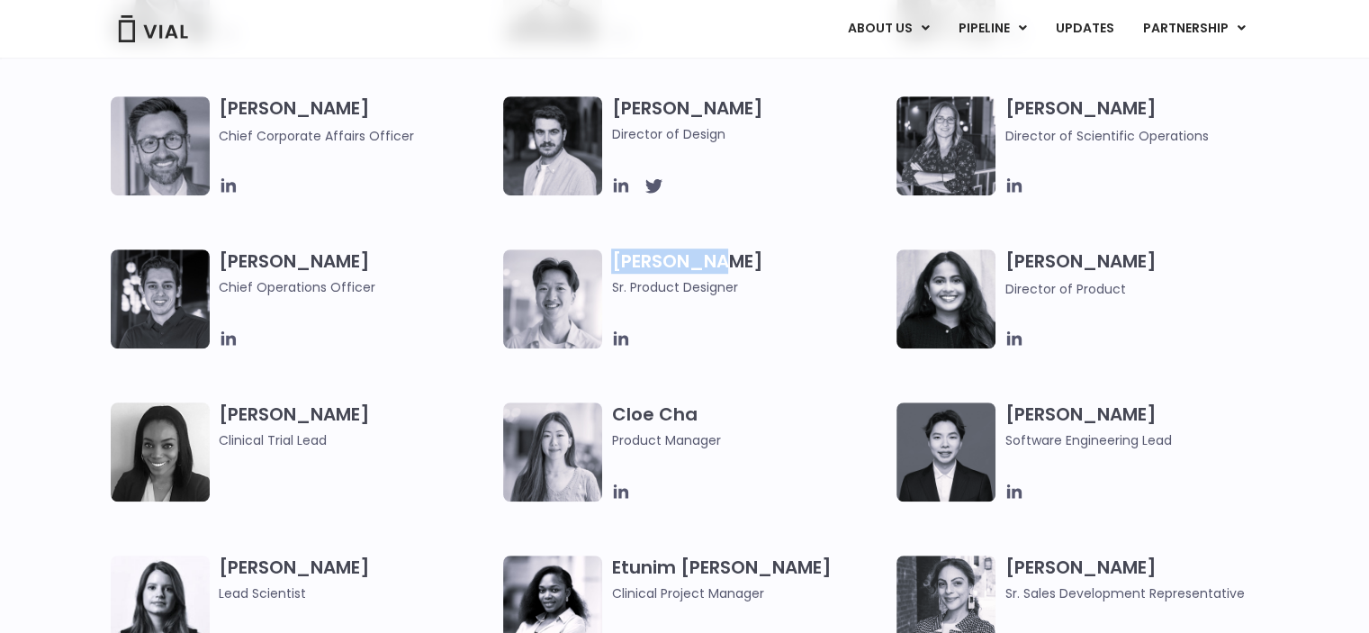
drag, startPoint x: 688, startPoint y: 266, endPoint x: 615, endPoint y: 269, distance: 73.0
click at [615, 269] on h3 "Brennan Lo Sr. Product Designer" at bounding box center [749, 273] width 276 height 48
drag, startPoint x: 1155, startPoint y: 261, endPoint x: 1008, endPoint y: 256, distance: 146.8
click at [1008, 256] on h3 "Dhruba Biswas Director of Product" at bounding box center [1143, 274] width 276 height 50
drag, startPoint x: 1141, startPoint y: 289, endPoint x: 1004, endPoint y: 287, distance: 136.8
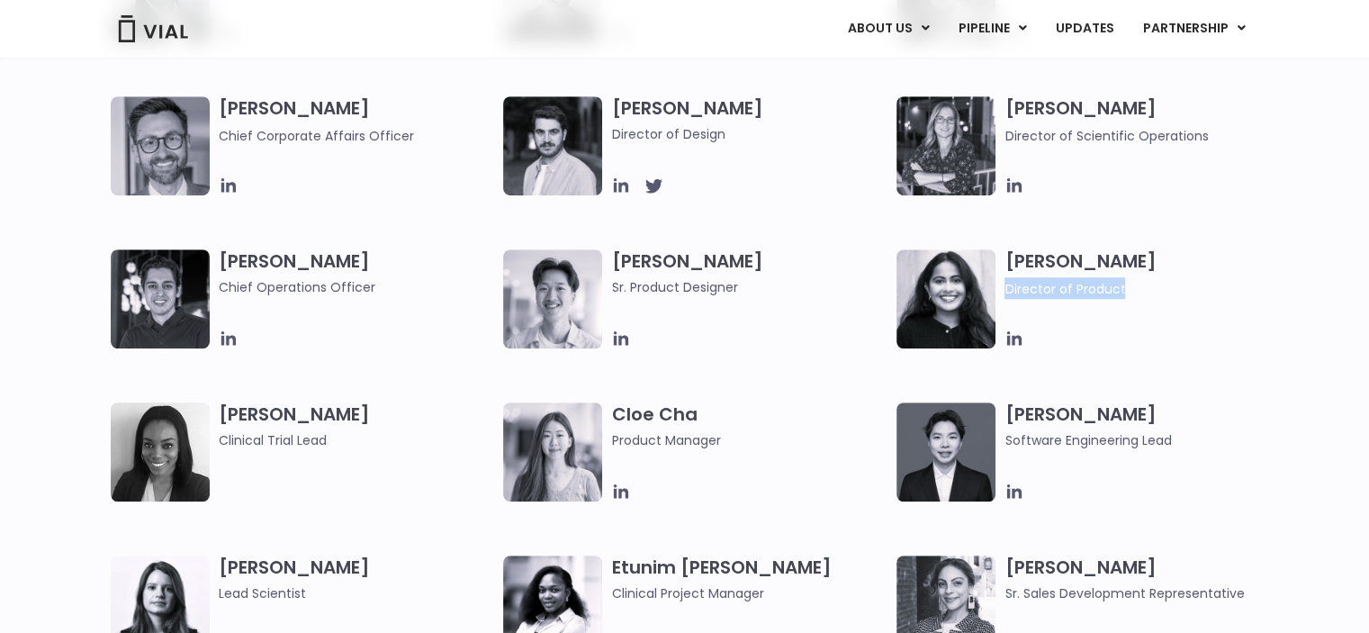
click at [1004, 287] on div "Dhruba Biswas Director of Product" at bounding box center [1093, 298] width 393 height 99
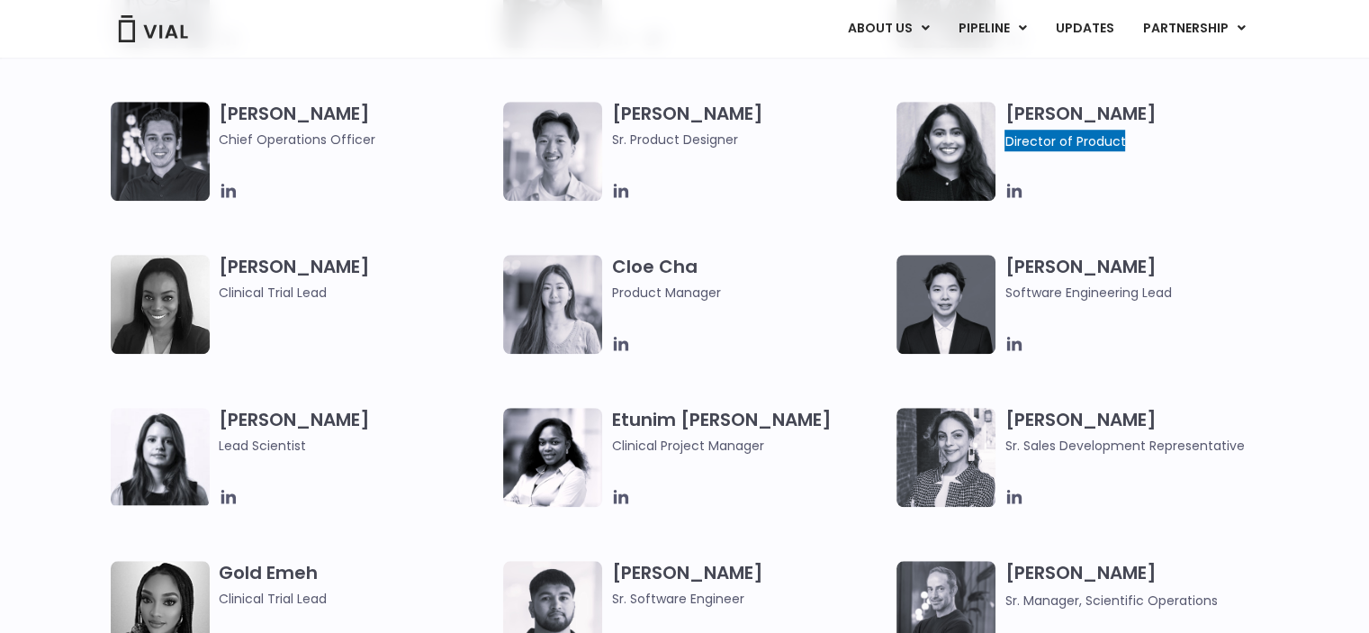
scroll to position [1530, 0]
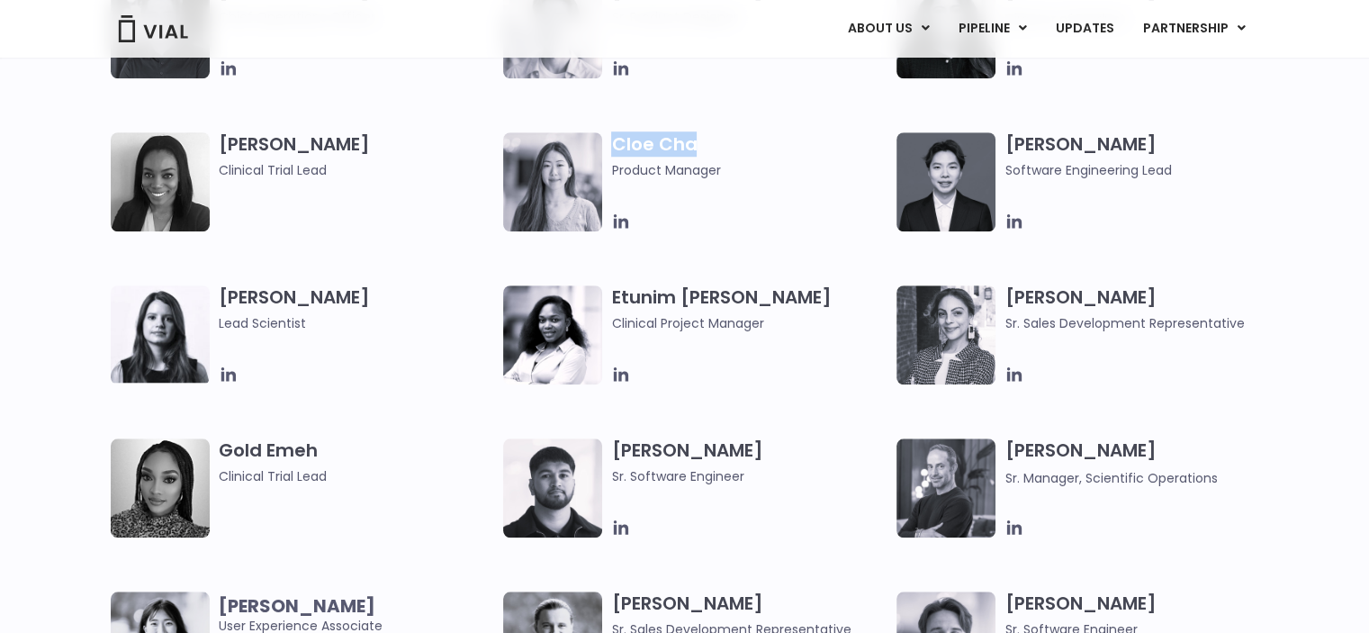
drag, startPoint x: 710, startPoint y: 135, endPoint x: 616, endPoint y: 140, distance: 94.6
click at [616, 140] on h3 "Cloe Cha Product Manager" at bounding box center [749, 156] width 276 height 48
drag, startPoint x: 718, startPoint y: 170, endPoint x: 611, endPoint y: 171, distance: 107.1
click at [611, 171] on span "Product Manager" at bounding box center [749, 170] width 276 height 20
drag, startPoint x: 738, startPoint y: 291, endPoint x: 612, endPoint y: 291, distance: 126.0
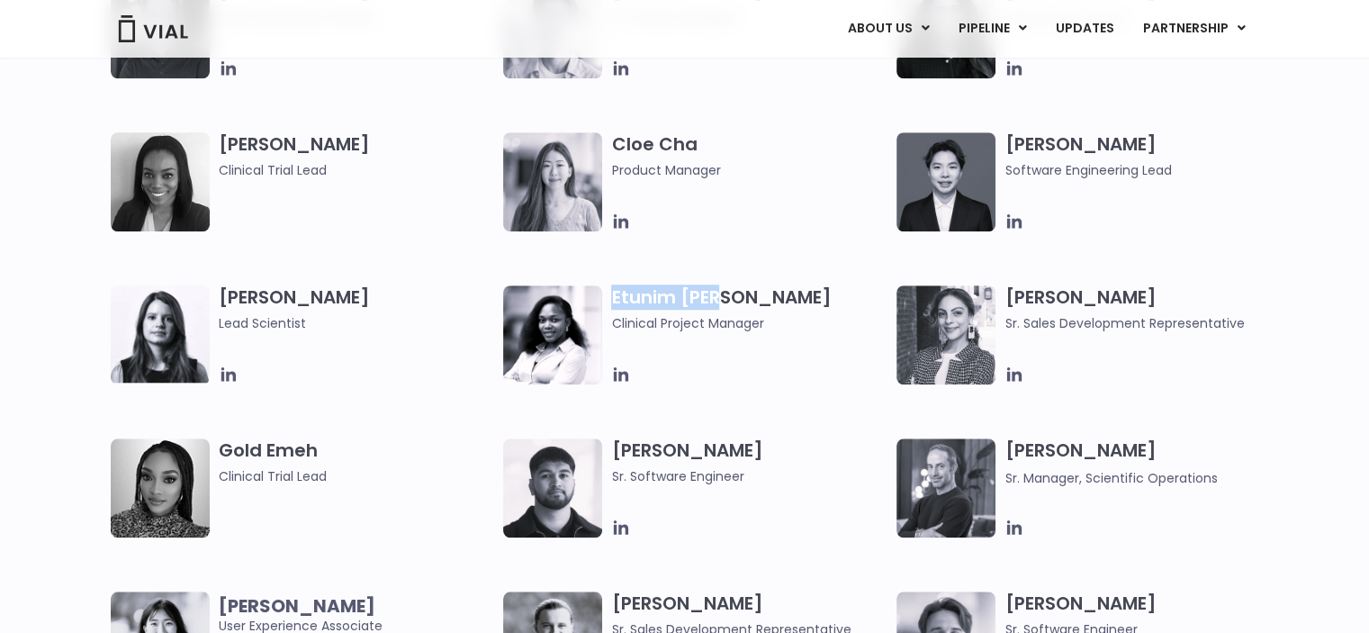
click at [612, 291] on h3 "Etunim Mike Clinical Project Manager" at bounding box center [749, 309] width 276 height 48
drag, startPoint x: 695, startPoint y: 320, endPoint x: 611, endPoint y: 323, distance: 83.8
click at [611, 323] on span "Clinical Project Manager" at bounding box center [749, 323] width 276 height 20
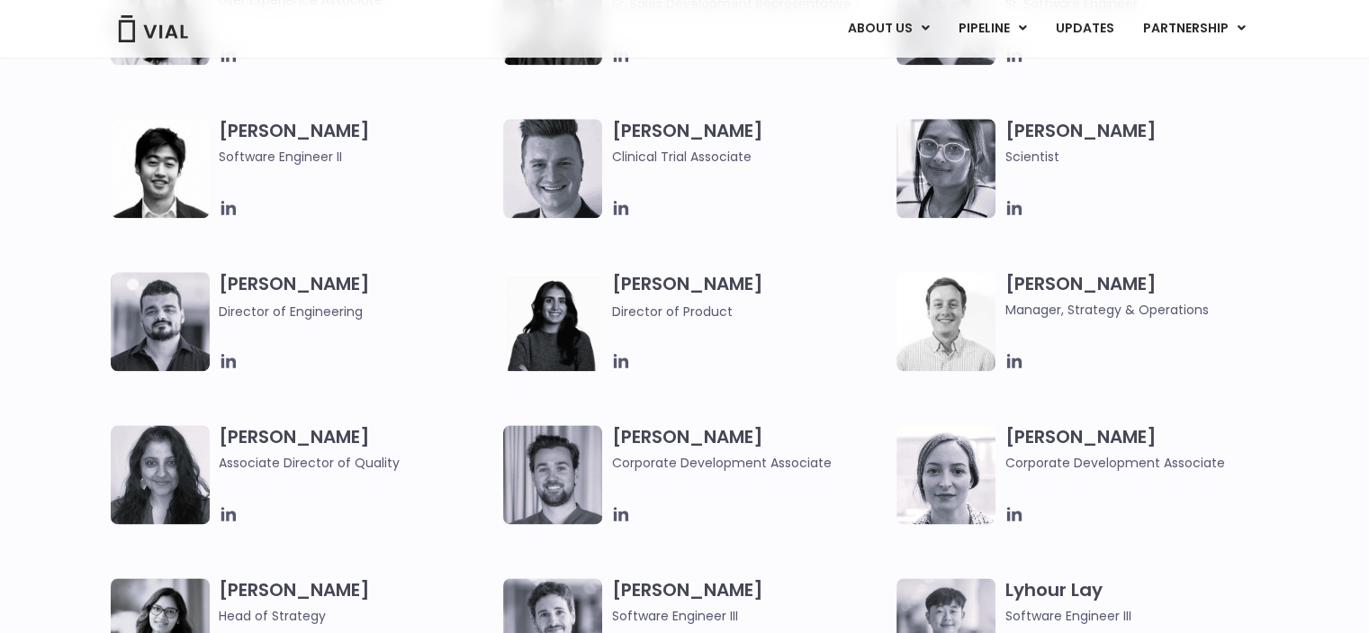
scroll to position [2161, 0]
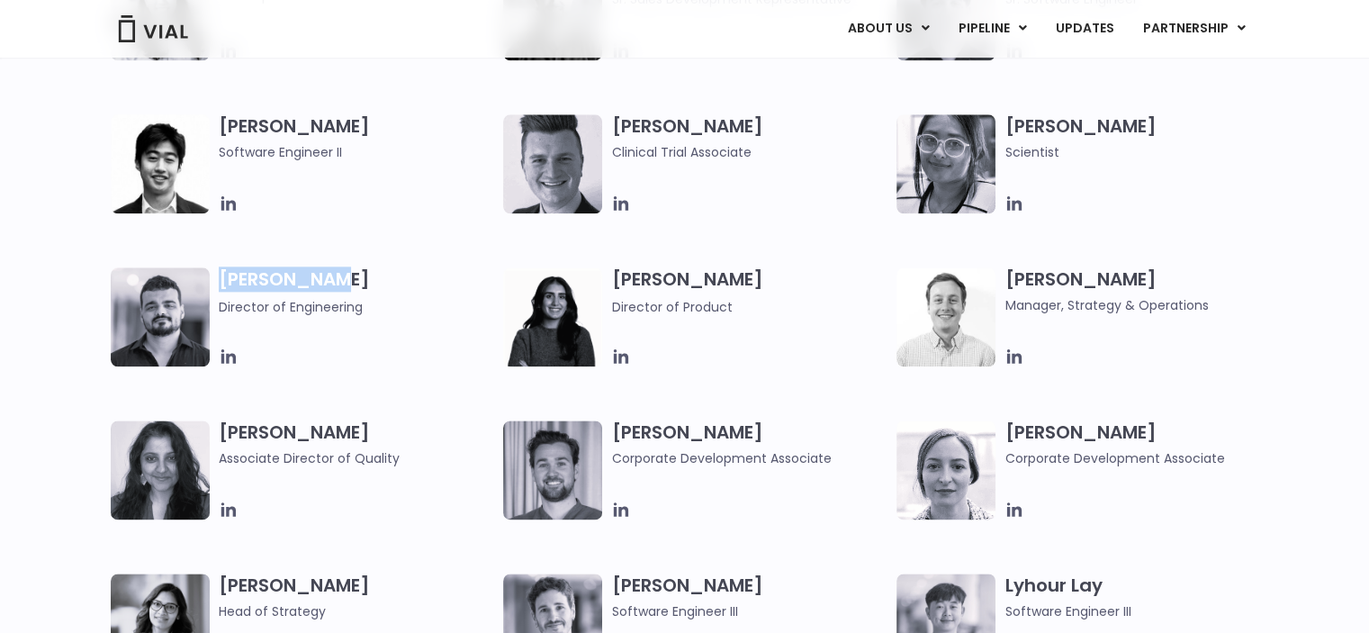
drag, startPoint x: 334, startPoint y: 270, endPoint x: 210, endPoint y: 275, distance: 124.3
click at [210, 275] on div "Igor Corrêa Director of Engineering" at bounding box center [307, 316] width 393 height 99
drag, startPoint x: 363, startPoint y: 312, endPoint x: 219, endPoint y: 308, distance: 144.1
click at [219, 308] on div "Igor Corrêa Director of Engineering" at bounding box center [361, 316] width 285 height 99
drag, startPoint x: 708, startPoint y: 284, endPoint x: 605, endPoint y: 279, distance: 103.6
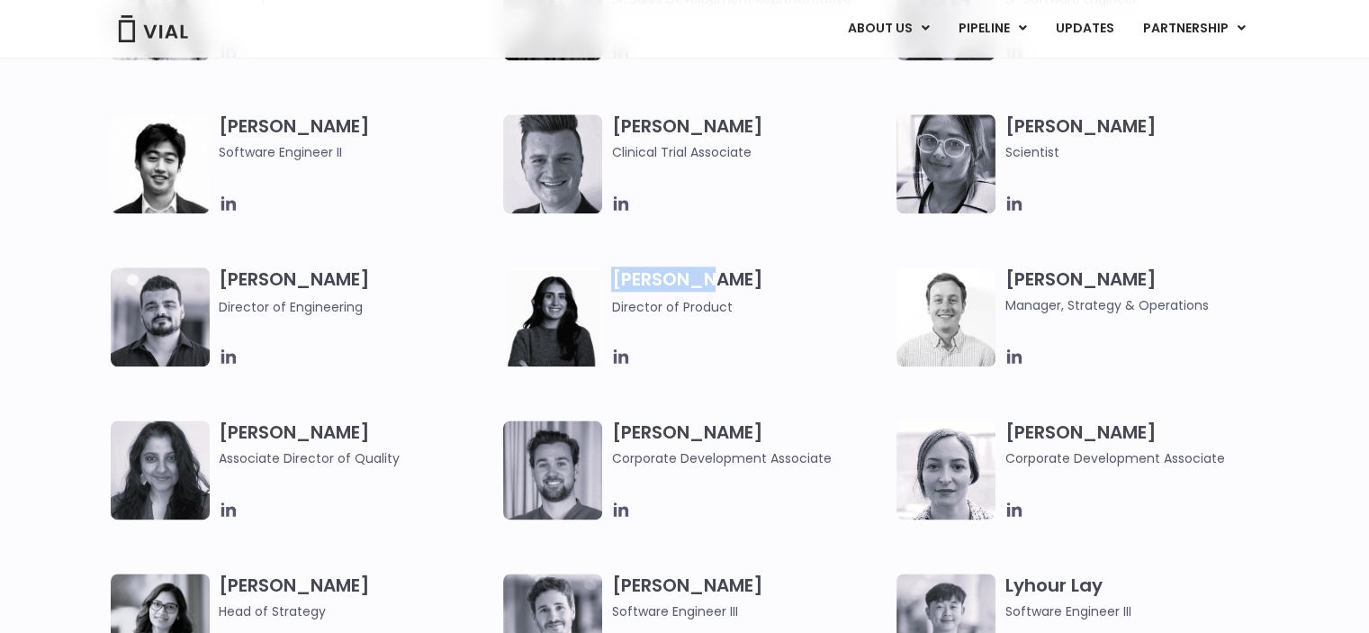
click at [605, 279] on div "Ira Saini Director of Product" at bounding box center [699, 316] width 393 height 99
drag, startPoint x: 1142, startPoint y: 280, endPoint x: 1003, endPoint y: 280, distance: 139.5
click at [1003, 280] on div "Kyle Mayfield Manager, Strategy & Operations" at bounding box center [1093, 316] width 393 height 99
drag, startPoint x: 1214, startPoint y: 307, endPoint x: 1007, endPoint y: 305, distance: 207.1
click at [1007, 305] on span "Manager, Strategy & Operations" at bounding box center [1143, 305] width 276 height 20
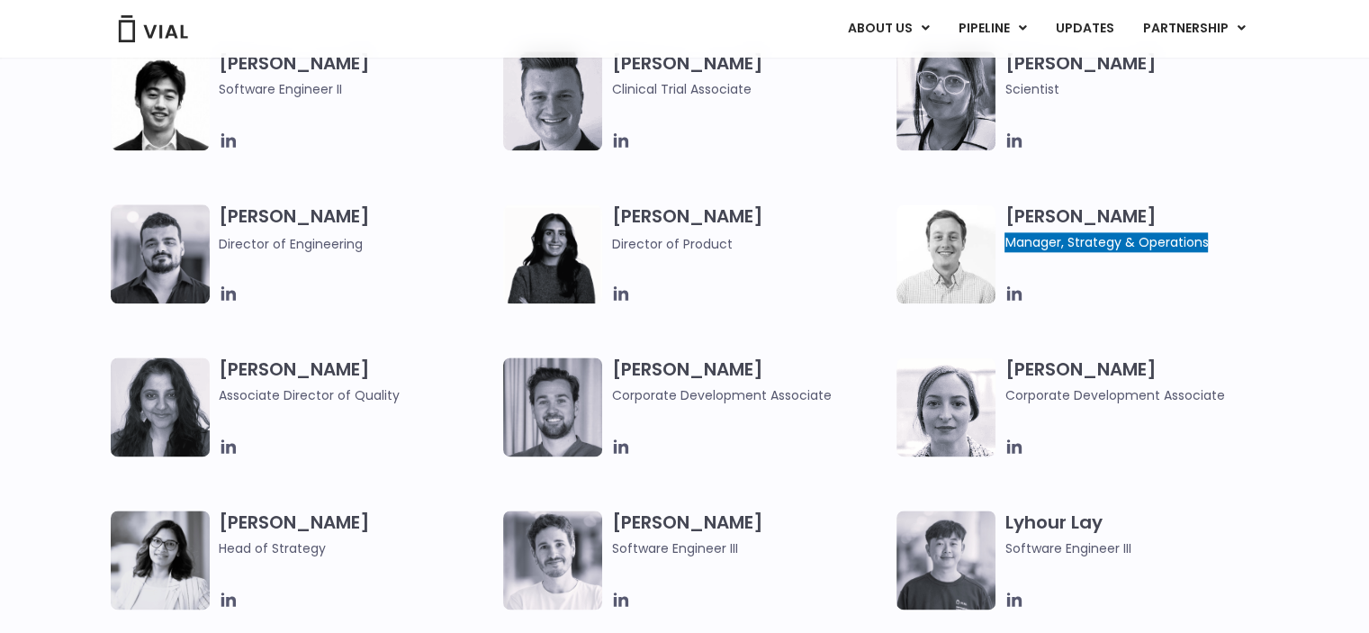
scroll to position [2341, 0]
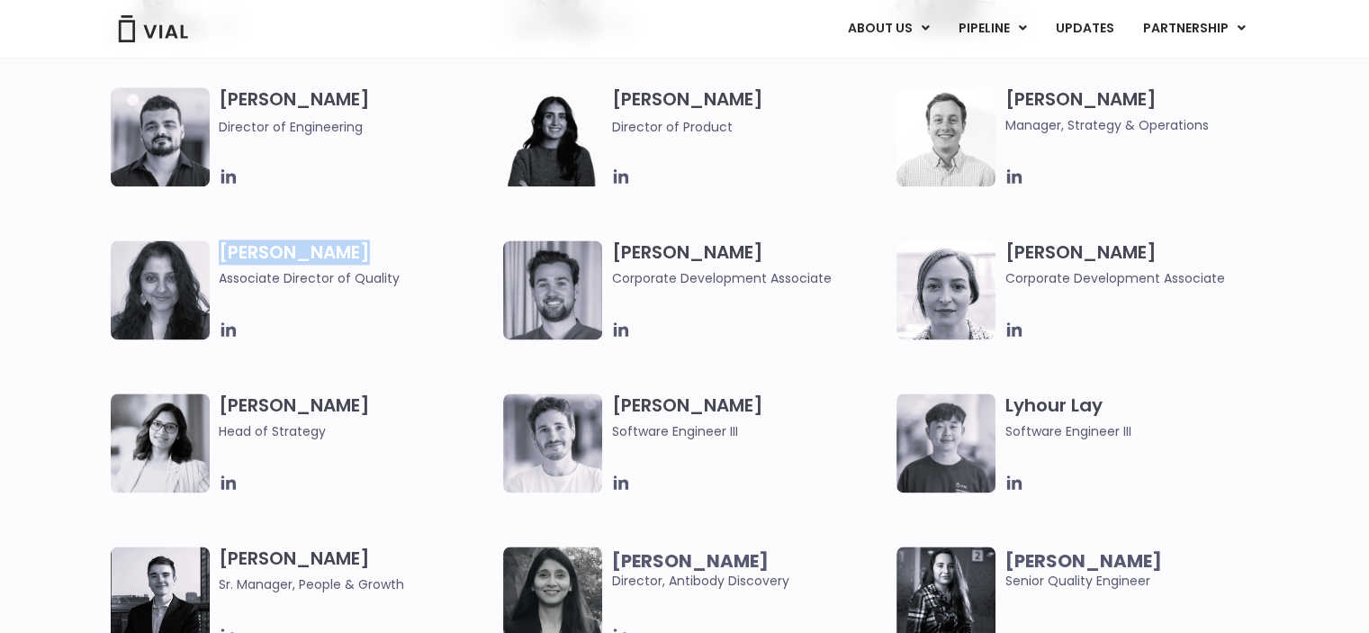
drag, startPoint x: 361, startPoint y: 254, endPoint x: 212, endPoint y: 252, distance: 148.5
click at [212, 252] on div "Bhavika Joshi Associate Director of Quality" at bounding box center [307, 289] width 393 height 99
drag, startPoint x: 386, startPoint y: 277, endPoint x: 220, endPoint y: 279, distance: 166.6
click at [220, 279] on span "Associate Director of Quality" at bounding box center [357, 278] width 276 height 20
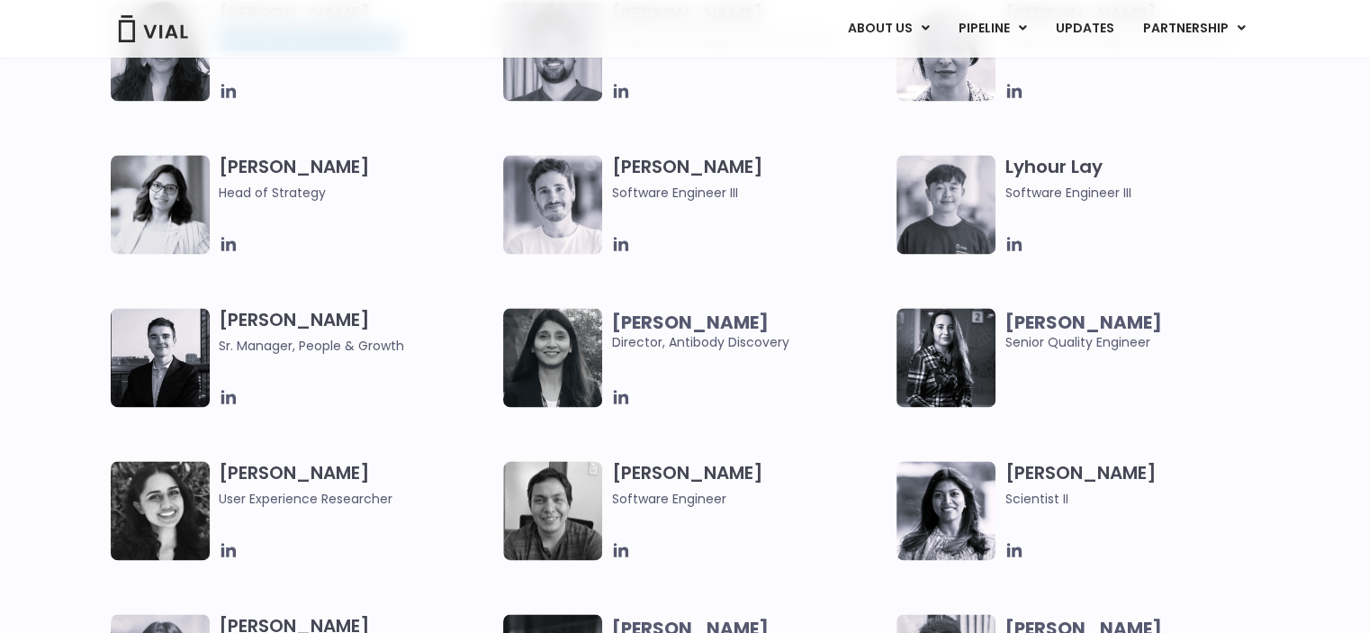
scroll to position [2611, 0]
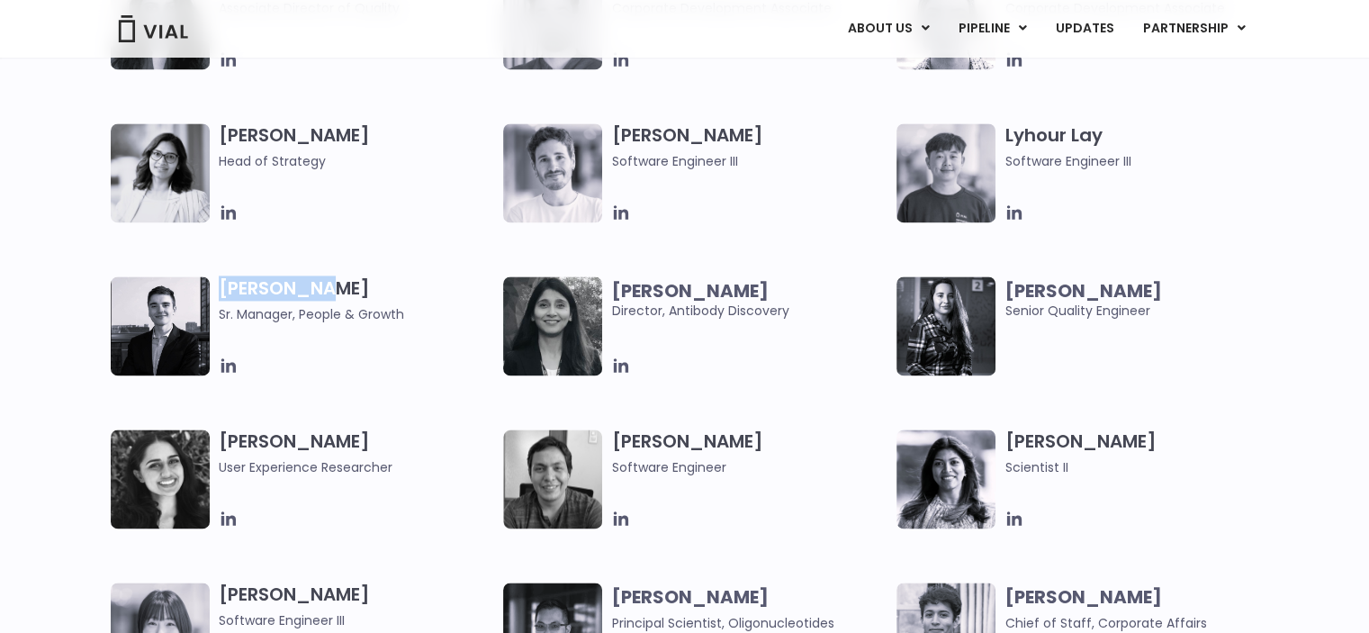
drag, startPoint x: 338, startPoint y: 284, endPoint x: 209, endPoint y: 289, distance: 129.7
click at [209, 289] on div "Owen Allen Sr. Manager, People & Growth" at bounding box center [307, 325] width 393 height 99
drag, startPoint x: 406, startPoint y: 314, endPoint x: 217, endPoint y: 320, distance: 189.1
click at [217, 320] on div "Owen Allen Sr. Manager, People & Growth" at bounding box center [307, 325] width 393 height 99
drag, startPoint x: 755, startPoint y: 290, endPoint x: 614, endPoint y: 293, distance: 141.4
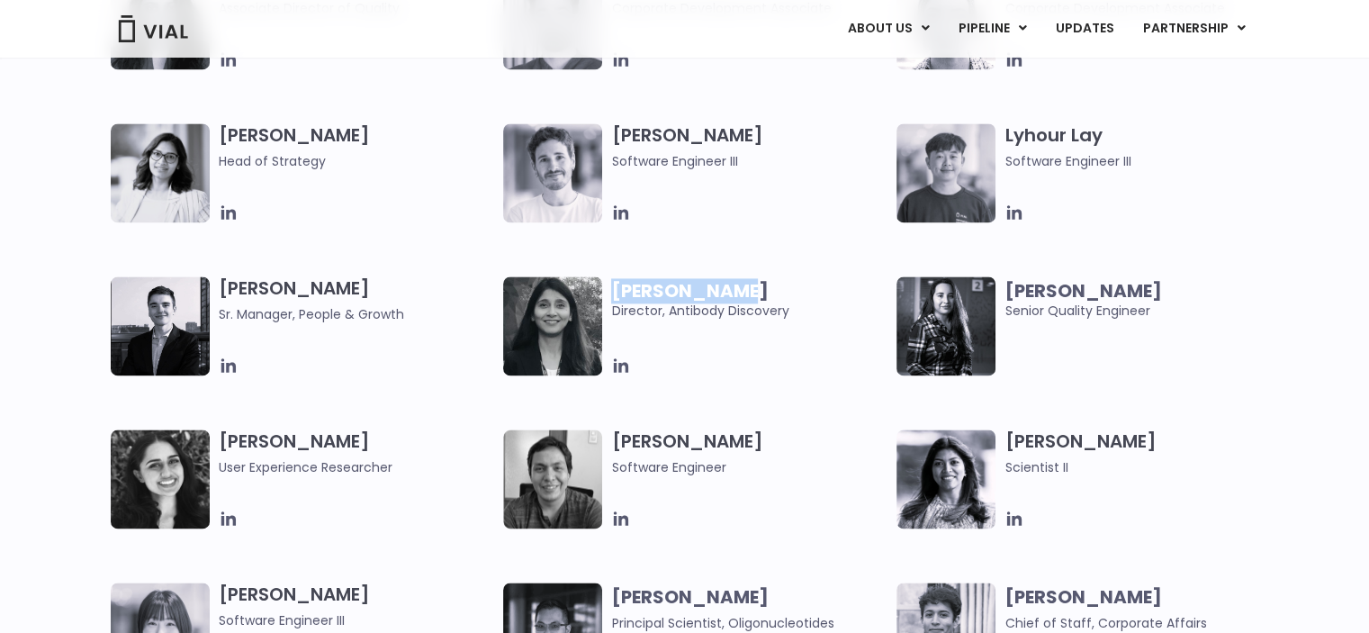
click at [614, 293] on span "Swati Khanna" at bounding box center [749, 291] width 276 height 20
drag, startPoint x: 814, startPoint y: 316, endPoint x: 610, endPoint y: 323, distance: 203.6
click at [610, 323] on div "Swati Khanna Director, Antibody Discovery" at bounding box center [699, 325] width 393 height 99
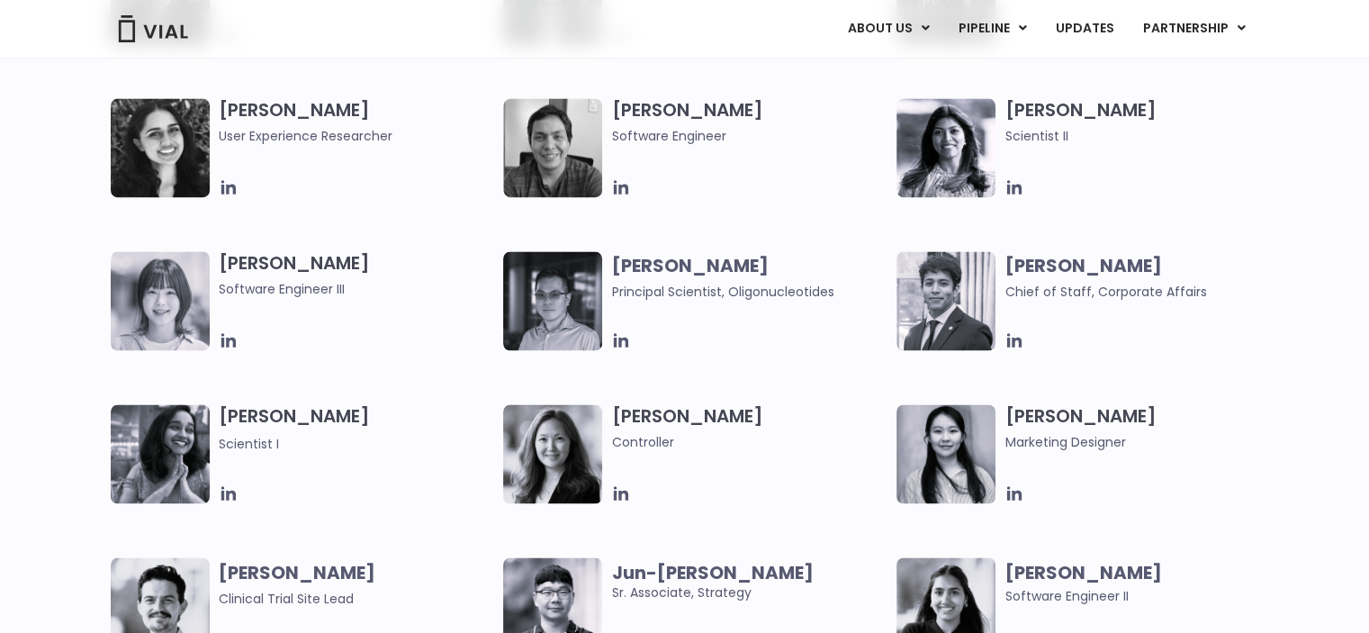
scroll to position [2971, 0]
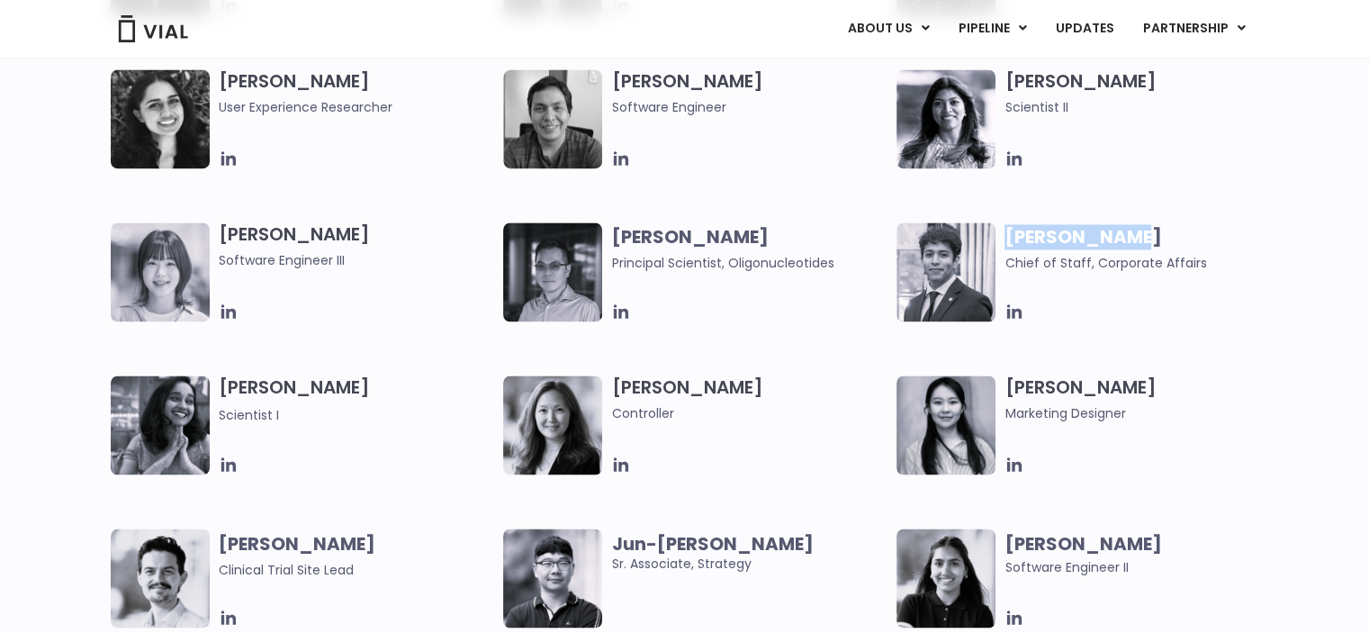
drag, startPoint x: 1167, startPoint y: 237, endPoint x: 1001, endPoint y: 239, distance: 165.7
click at [1001, 239] on div "Matthew Diaz Chief of Staff, Corporate Affairs" at bounding box center [1093, 271] width 393 height 99
drag, startPoint x: 1204, startPoint y: 267, endPoint x: 1006, endPoint y: 275, distance: 198.2
click at [1006, 275] on div "Matthew Diaz Chief of Staff, Corporate Affairs" at bounding box center [1143, 252] width 276 height 50
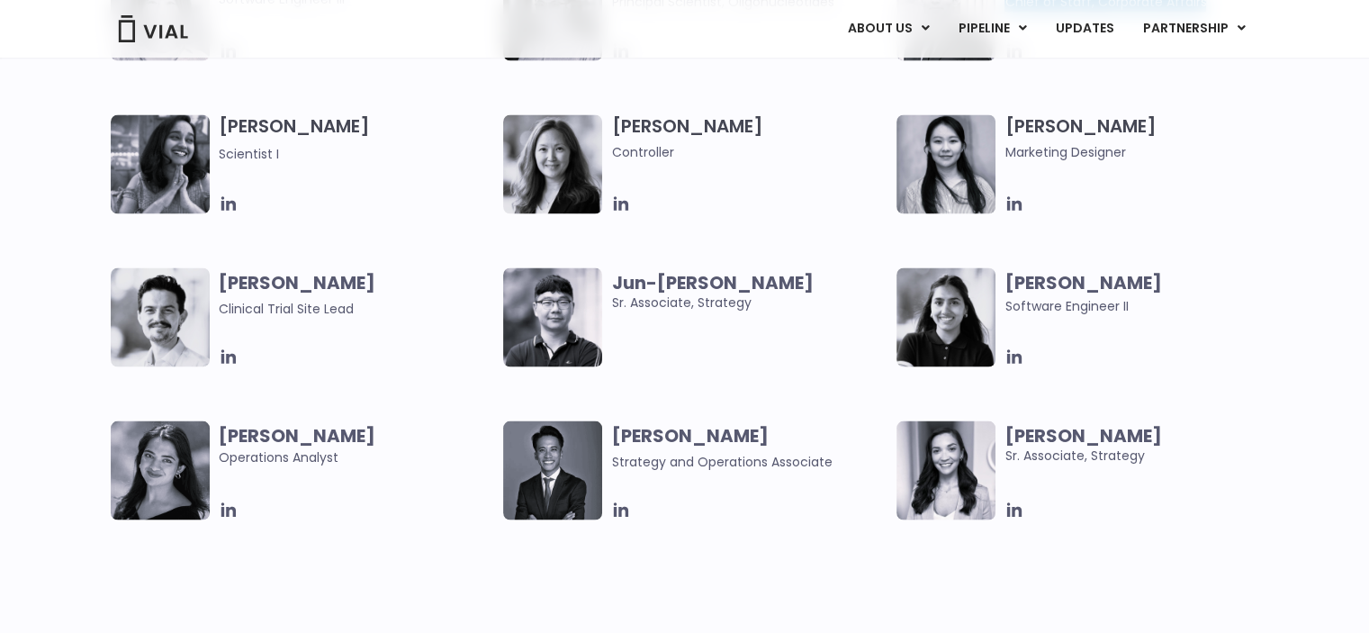
scroll to position [3241, 0]
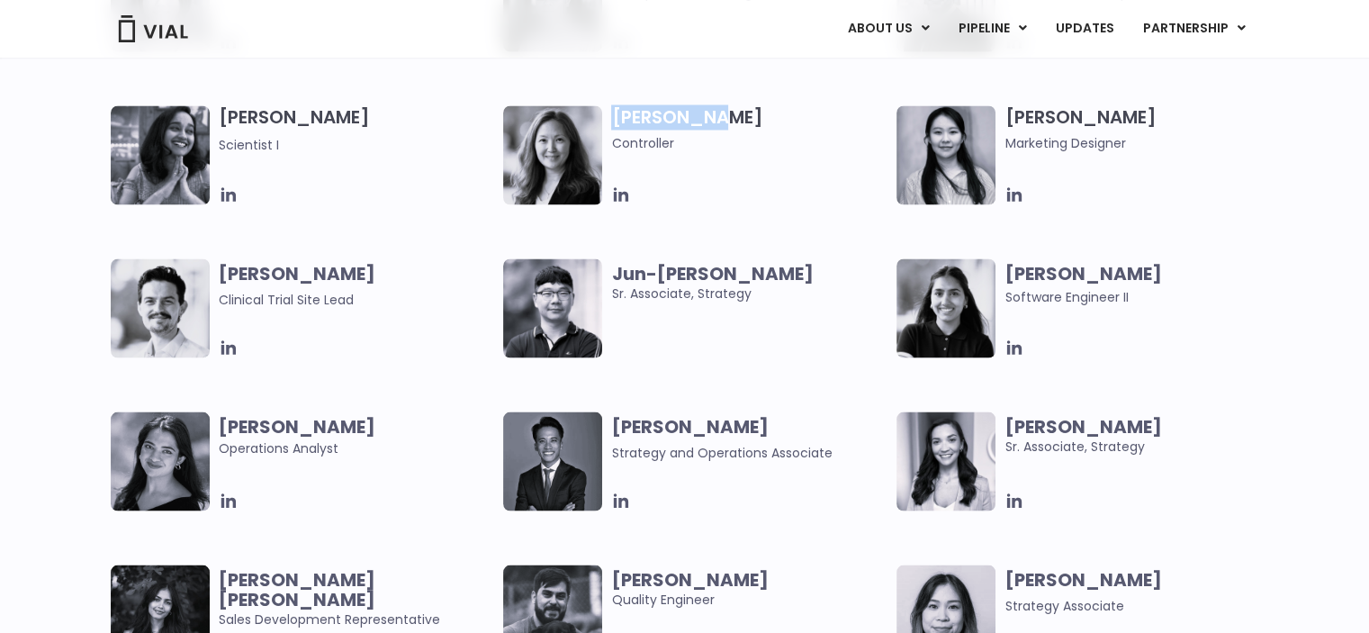
drag, startPoint x: 723, startPoint y: 120, endPoint x: 616, endPoint y: 121, distance: 107.1
click at [616, 121] on h3 "Aleina Lee Controller" at bounding box center [749, 129] width 276 height 48
drag, startPoint x: 684, startPoint y: 145, endPoint x: 613, endPoint y: 147, distance: 71.1
click at [613, 147] on span "Controller" at bounding box center [749, 143] width 276 height 20
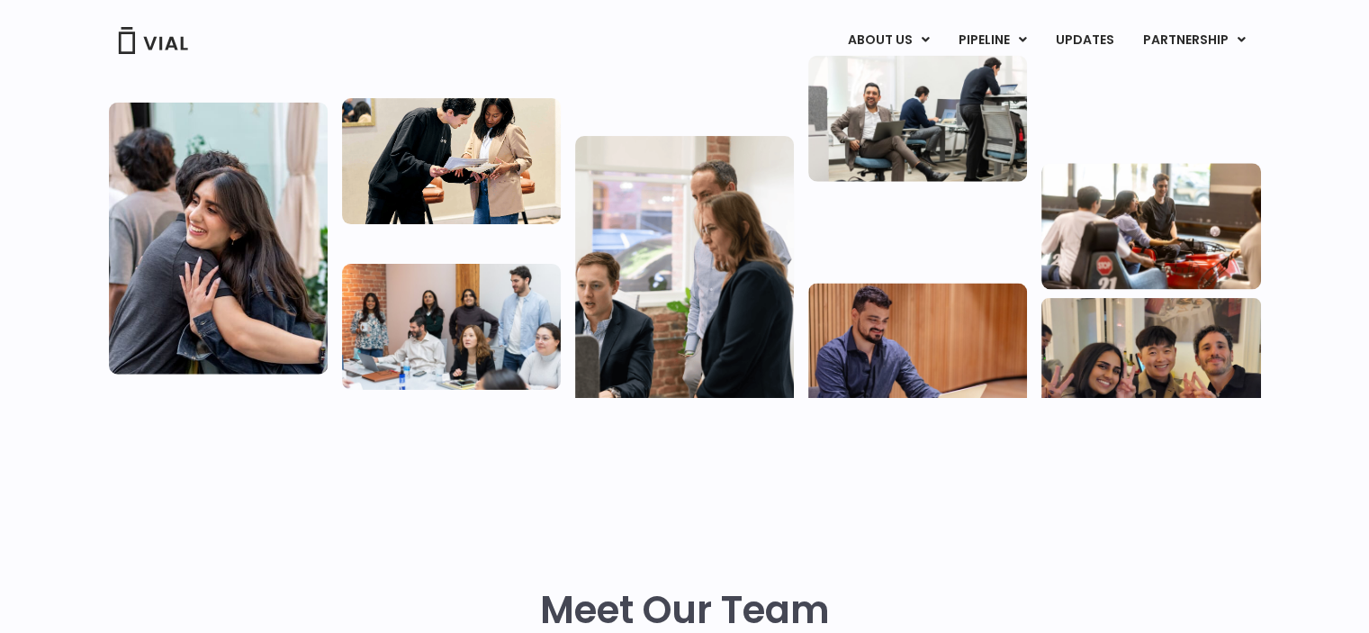
scroll to position [0, 0]
